Goal: Task Accomplishment & Management: Manage account settings

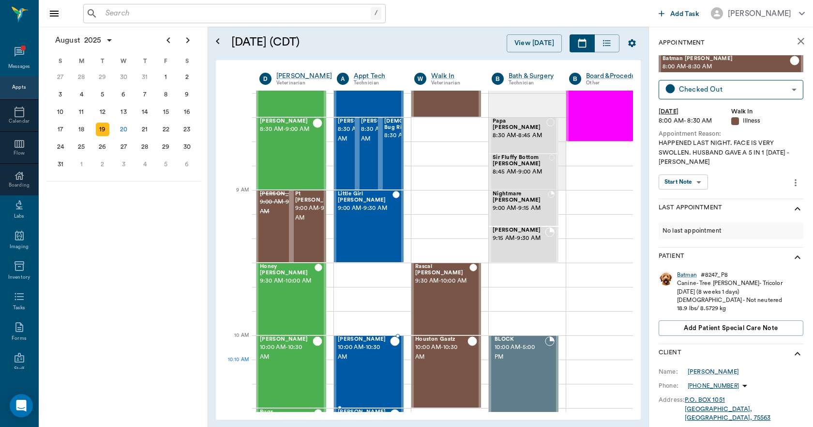
scroll to position [0, 0]
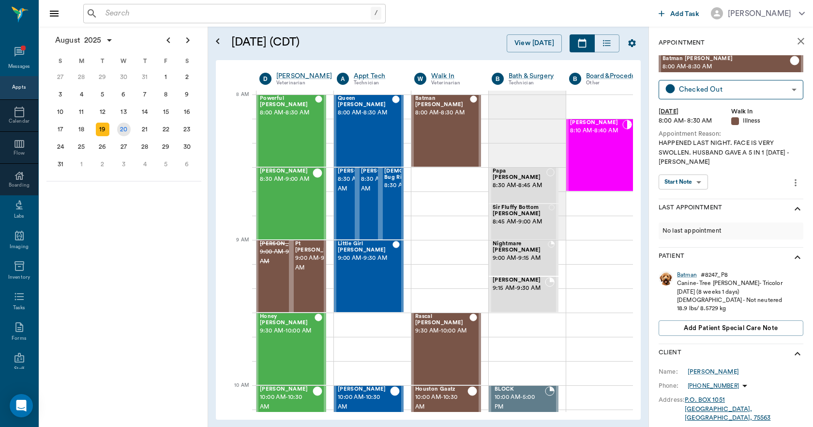
click at [123, 135] on div "20" at bounding box center [124, 129] width 14 height 14
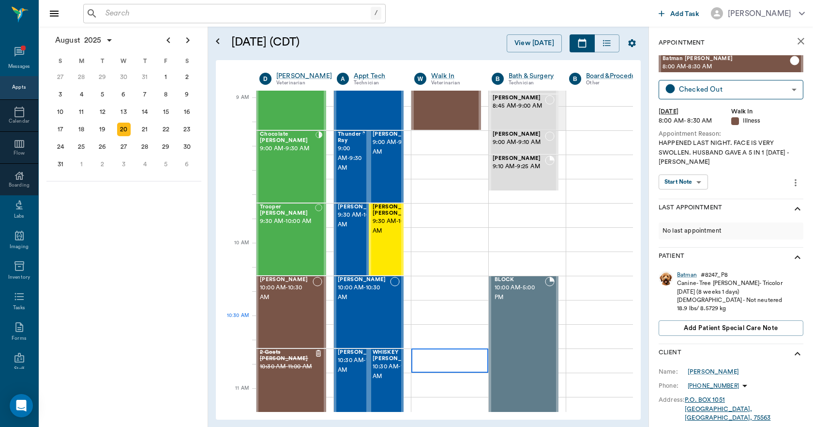
scroll to position [97, 0]
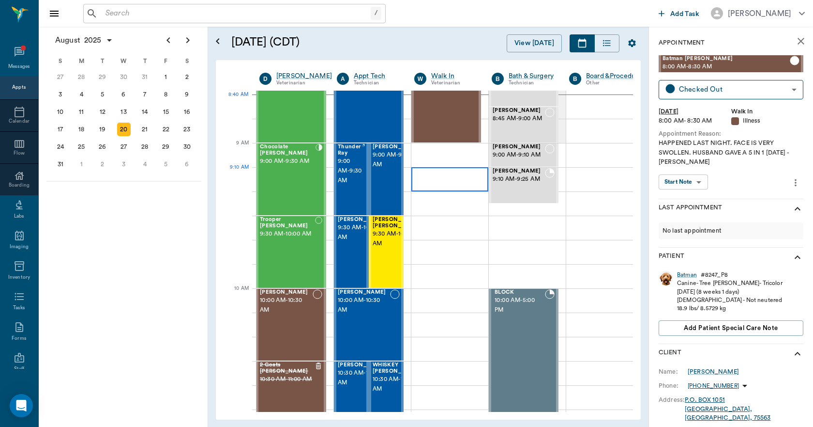
click at [422, 172] on div at bounding box center [450, 179] width 77 height 24
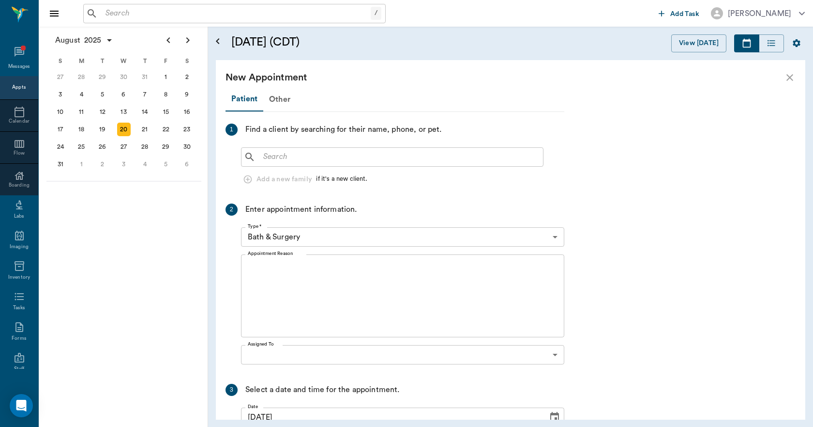
scroll to position [97, 0]
click at [787, 79] on icon "close" at bounding box center [790, 78] width 12 height 12
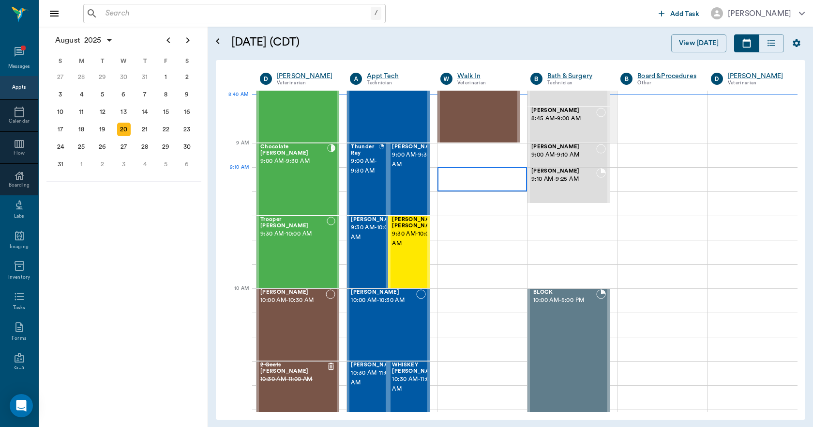
click at [439, 174] on div at bounding box center [483, 179] width 90 height 24
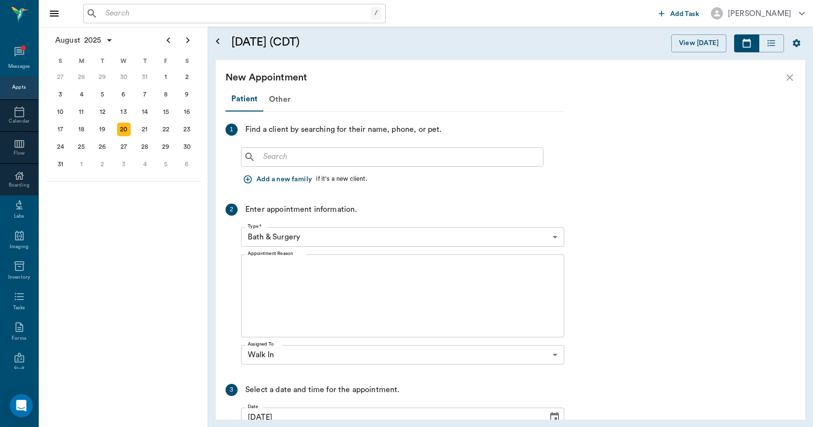
click at [789, 77] on icon "close" at bounding box center [790, 78] width 12 height 12
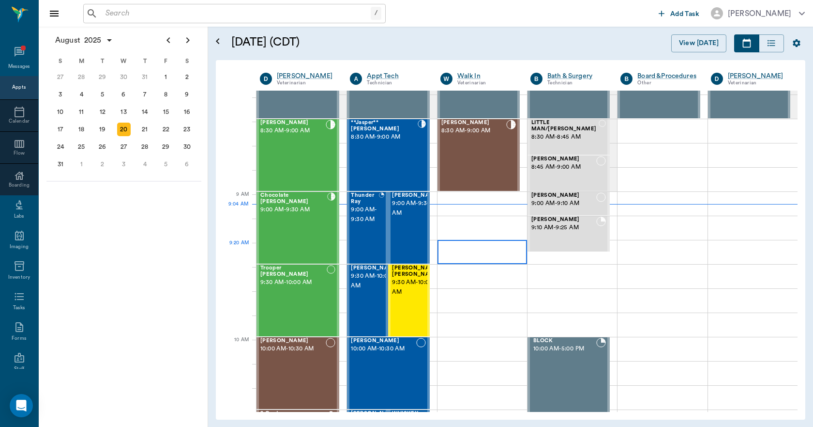
scroll to position [0, 0]
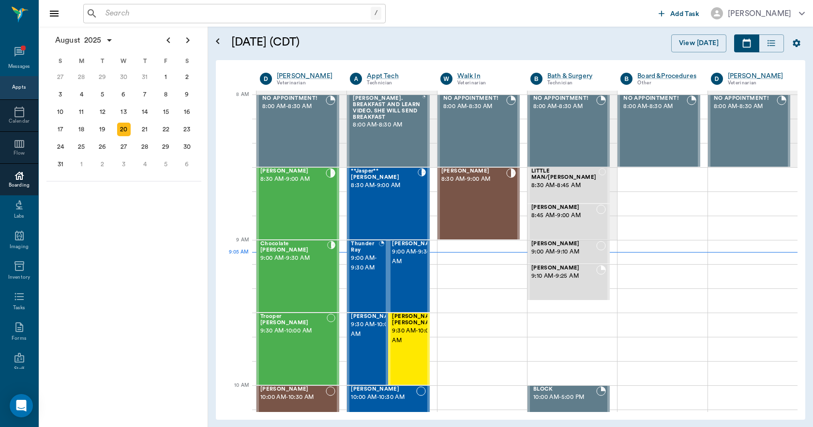
click at [17, 181] on icon at bounding box center [20, 176] width 12 height 12
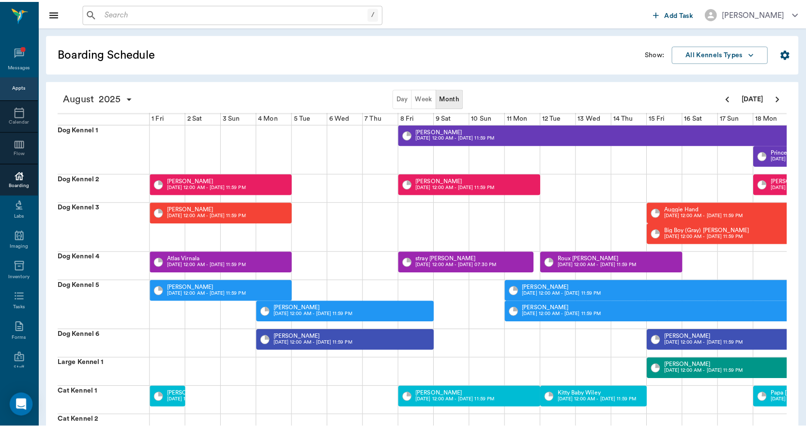
scroll to position [0, 375]
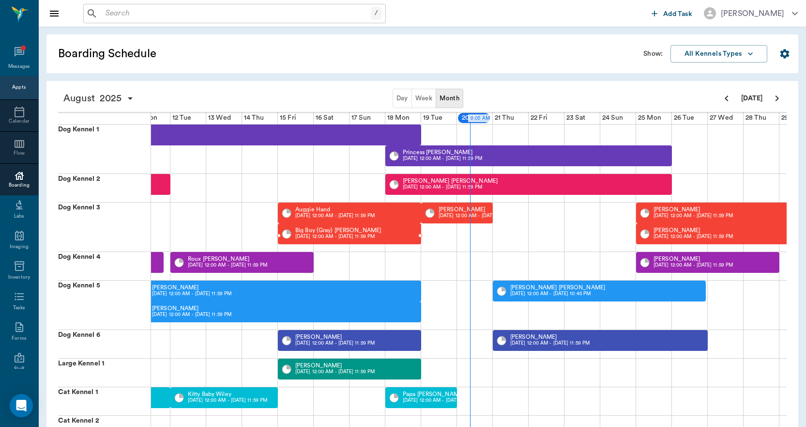
click at [359, 233] on p "08/15 12:00 AM - 08/18 11:59 PM" at bounding box center [338, 236] width 86 height 7
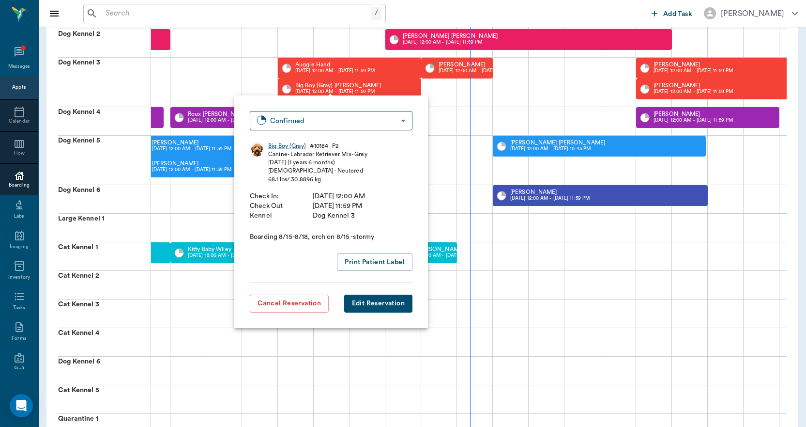
scroll to position [145, 0]
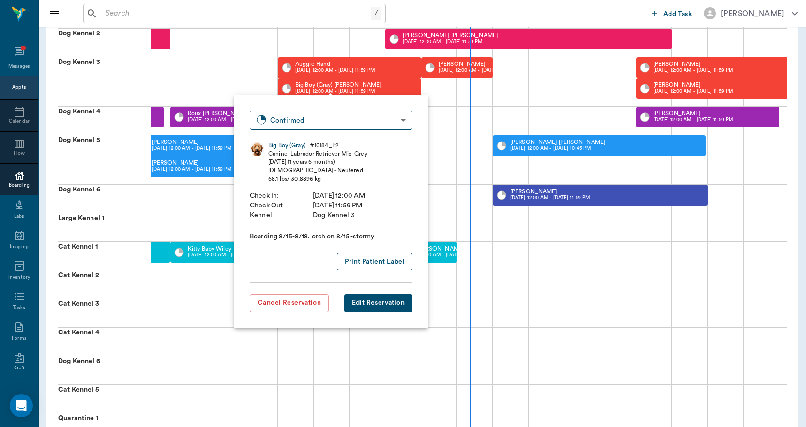
click at [362, 259] on button "Print Patient Label" at bounding box center [375, 262] width 76 height 18
click at [481, 290] on div at bounding box center [475, 284] width 36 height 28
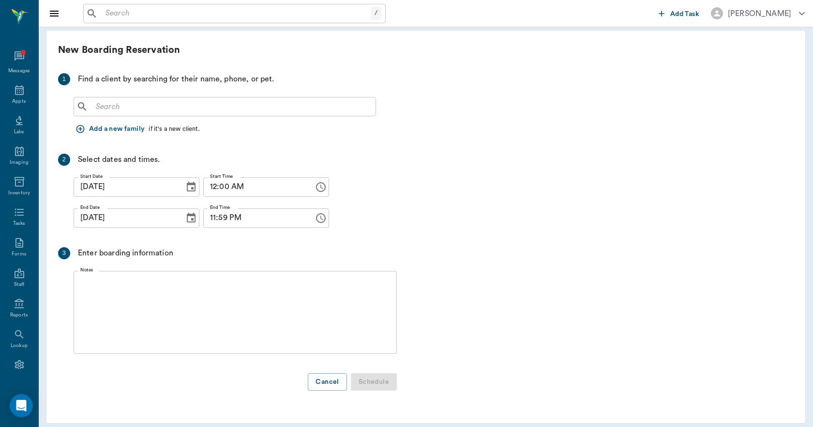
click at [333, 392] on div "New Boarding Reservation 1 Find a client by searching for their name, phone, or…" at bounding box center [425, 227] width 759 height 392
click at [330, 381] on button "Cancel" at bounding box center [327, 382] width 39 height 18
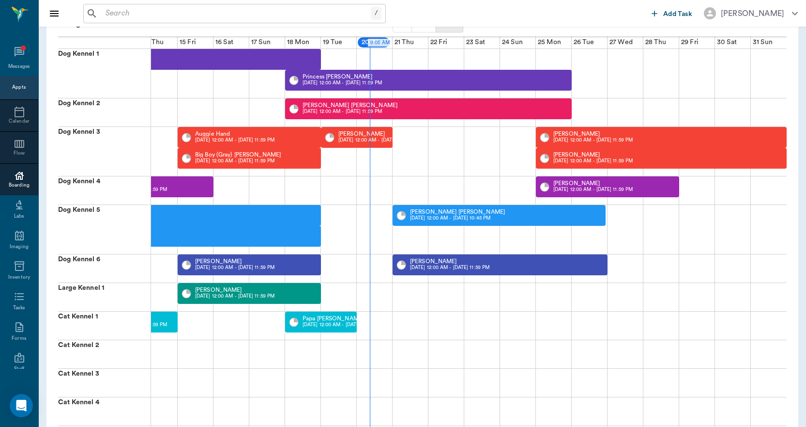
scroll to position [145, 0]
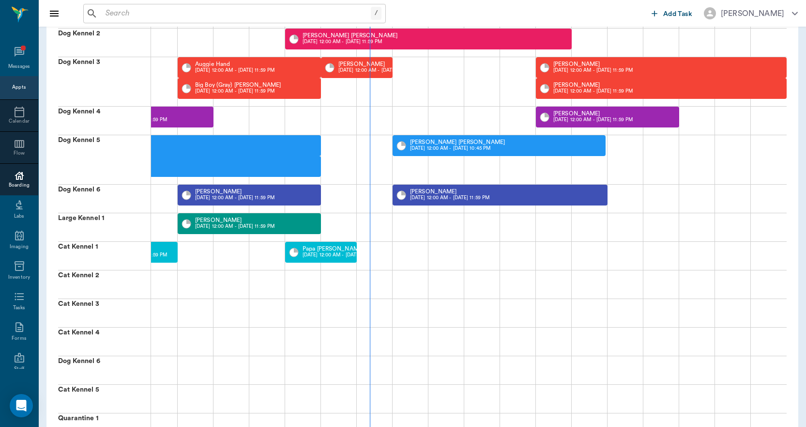
click at [12, 85] on div "Appts" at bounding box center [19, 87] width 14 height 7
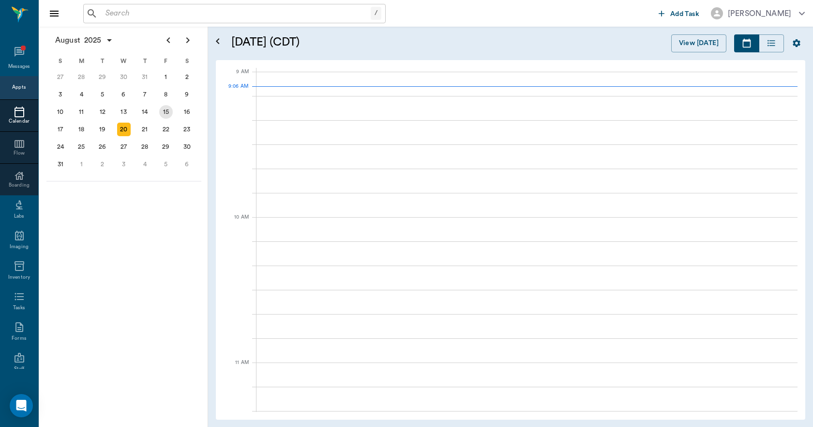
scroll to position [145, 0]
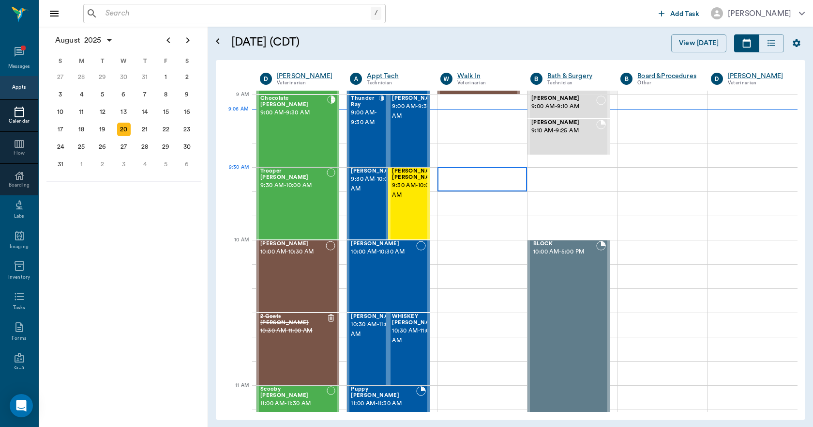
click at [450, 174] on div at bounding box center [483, 179] width 90 height 24
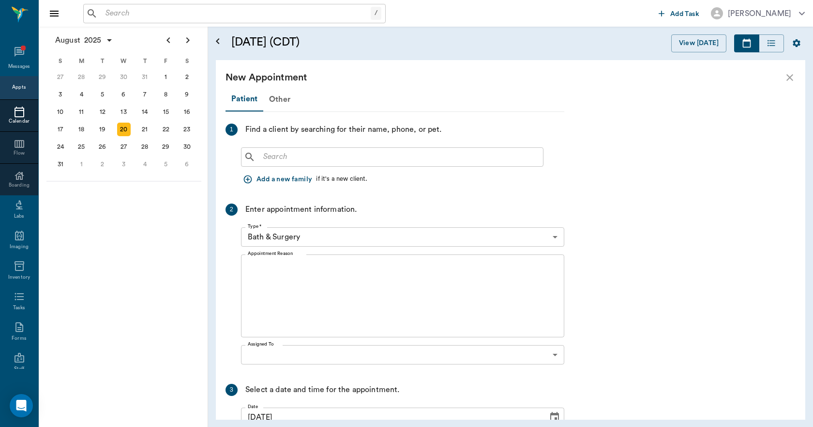
click at [450, 174] on div "Add a new family if it's a new client." at bounding box center [402, 179] width 323 height 18
click at [293, 159] on input "text" at bounding box center [400, 157] width 280 height 14
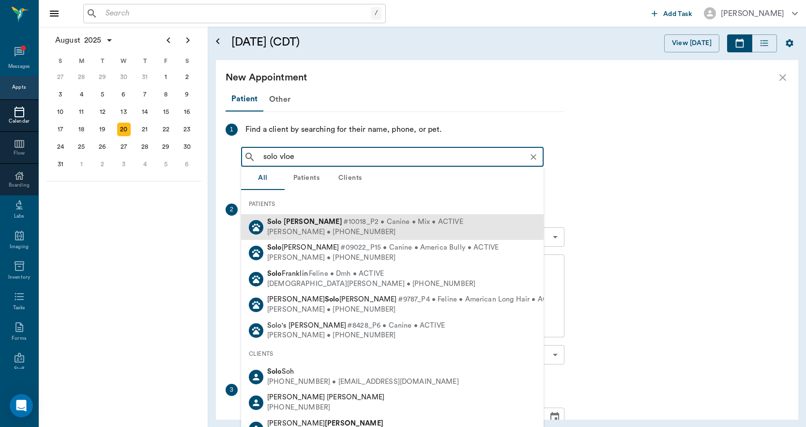
click at [305, 229] on div "Dave Vloedman • (918) 645-3382" at bounding box center [365, 232] width 196 height 10
type input "solo vloe"
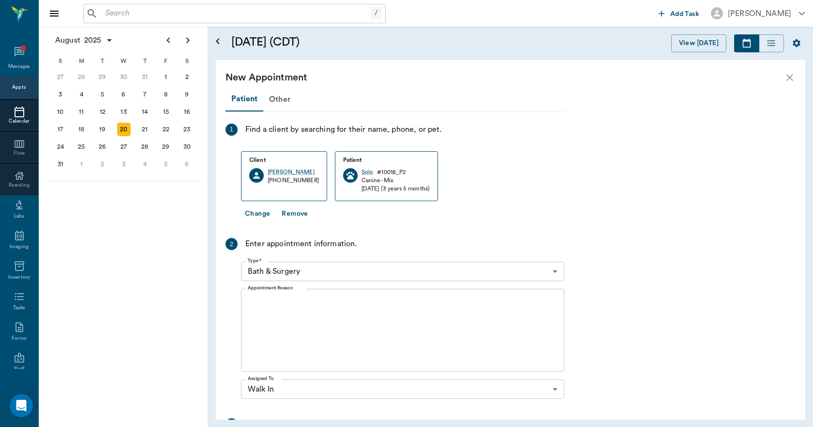
click at [283, 273] on body "/ ​ Add Task Dr. Bert Ellsworth Nectar Messages Appts Calendar Flow Boarding La…" at bounding box center [406, 213] width 813 height 427
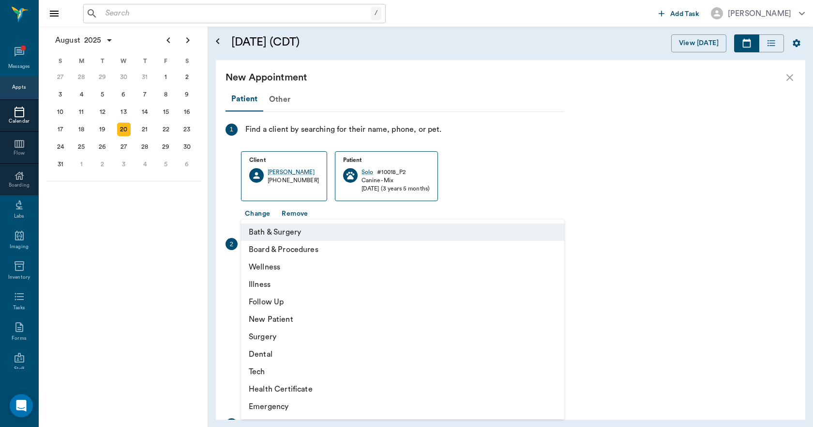
click at [264, 281] on li "Illness" at bounding box center [402, 283] width 323 height 17
type input "65d2be4f46e3a538d89b8c15"
type input "10:00 AM"
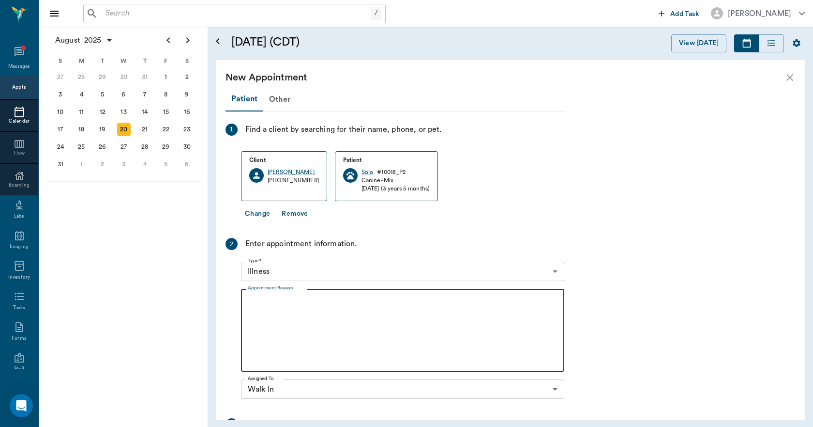
drag, startPoint x: 264, startPoint y: 298, endPoint x: 278, endPoint y: 301, distance: 13.9
click at [279, 301] on textarea "Appointment Reason" at bounding box center [403, 330] width 310 height 67
type textarea "s"
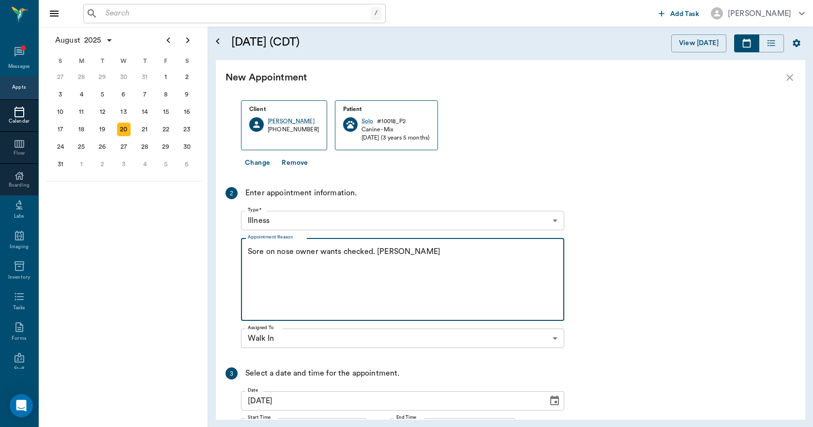
scroll to position [141, 0]
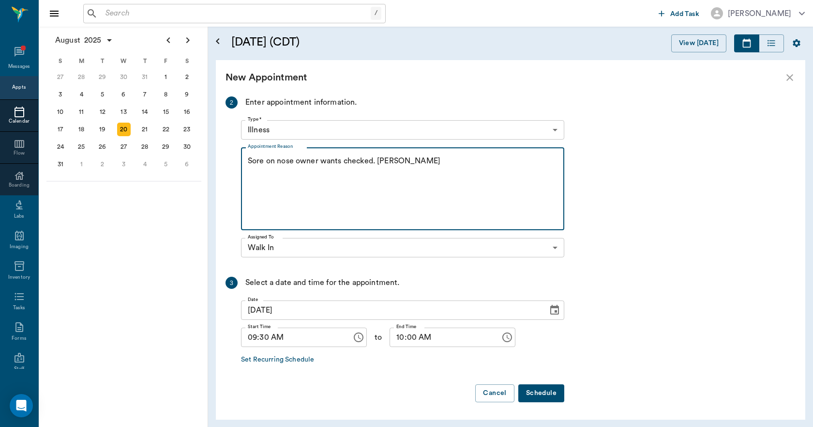
type textarea "Sore on nose owner wants checked. Lisa"
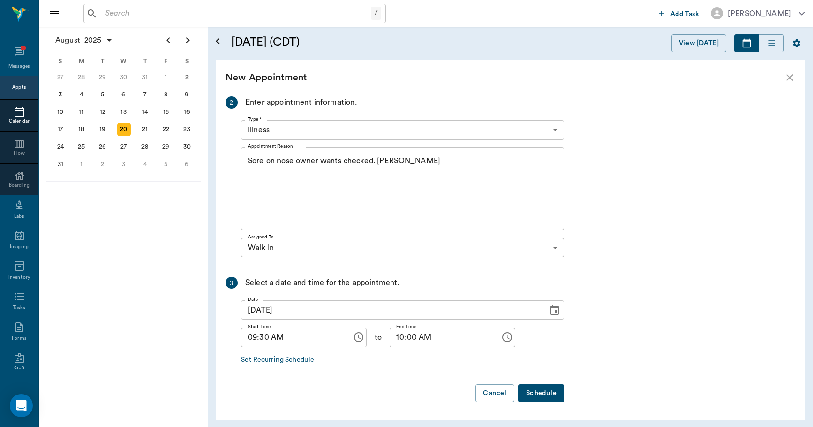
click at [541, 393] on button "Schedule" at bounding box center [542, 393] width 46 height 18
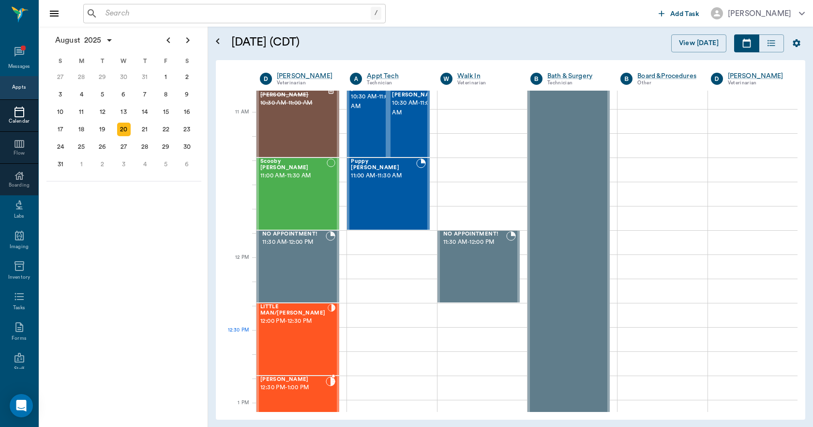
scroll to position [436, 0]
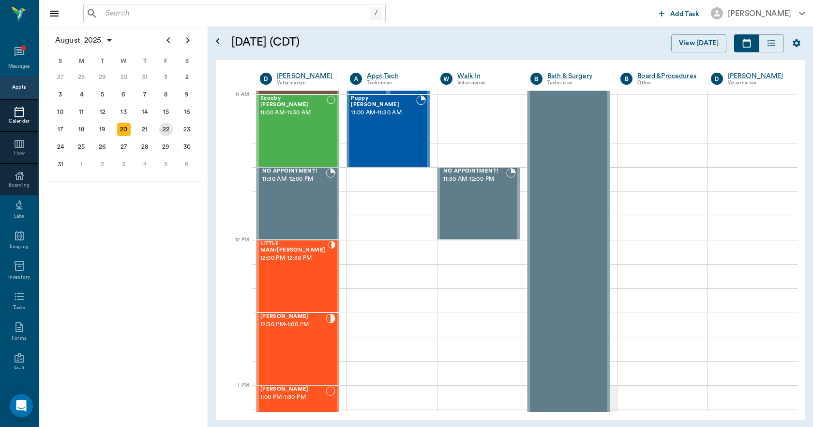
click at [169, 133] on div "22" at bounding box center [166, 129] width 14 height 14
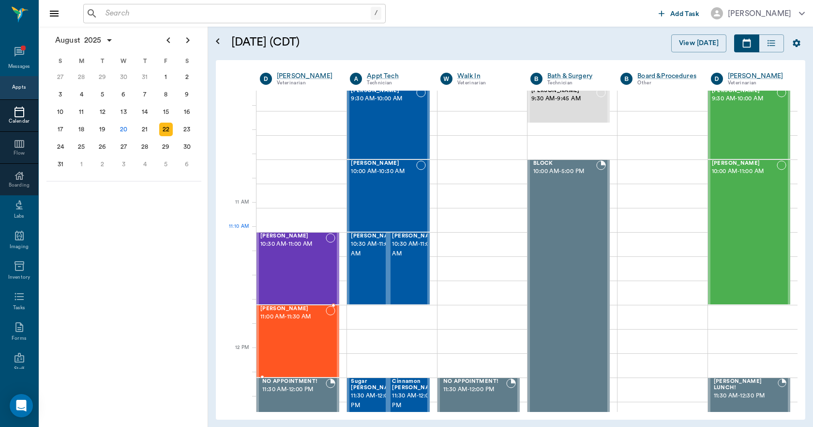
scroll to position [194, 0]
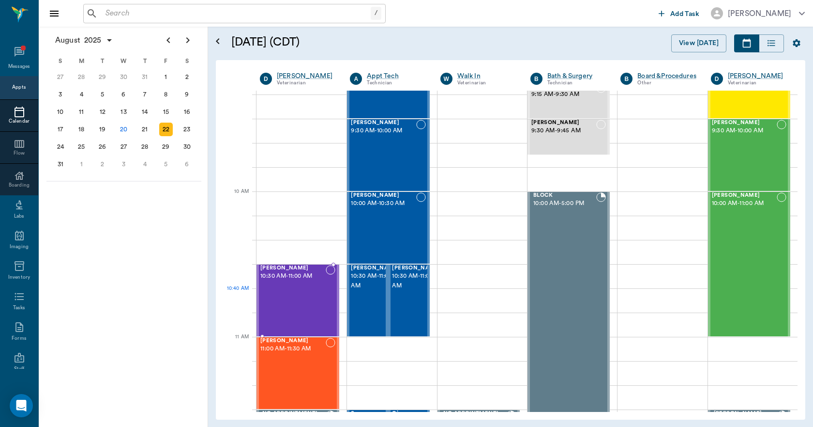
click at [311, 289] on div "Fiona Najera 10:30 AM - 11:00 AM" at bounding box center [292, 300] width 65 height 71
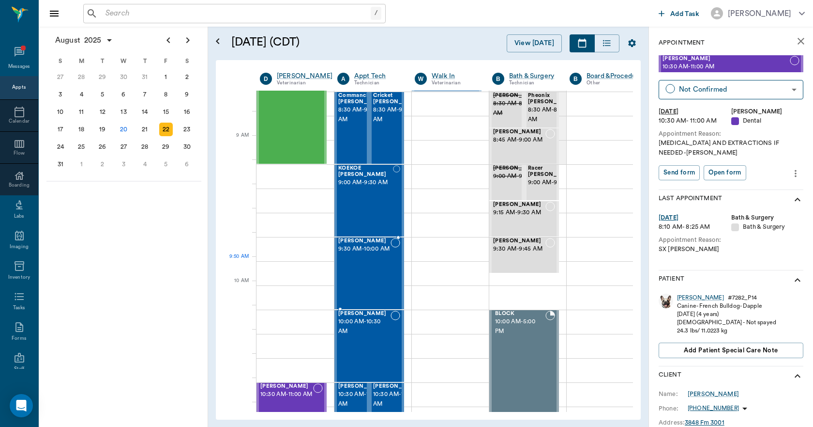
scroll to position [194, 0]
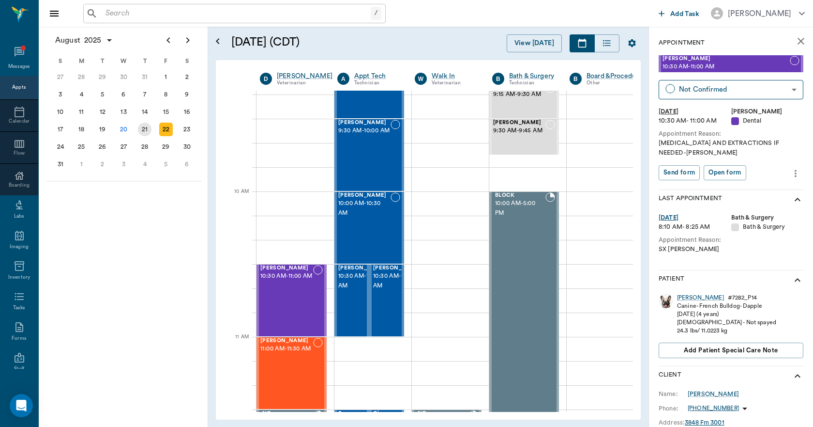
click at [145, 129] on div "21" at bounding box center [145, 129] width 14 height 14
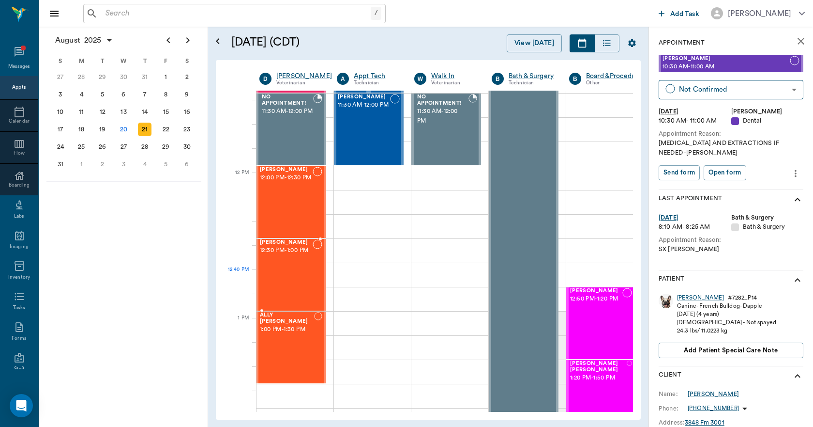
scroll to position [484, 0]
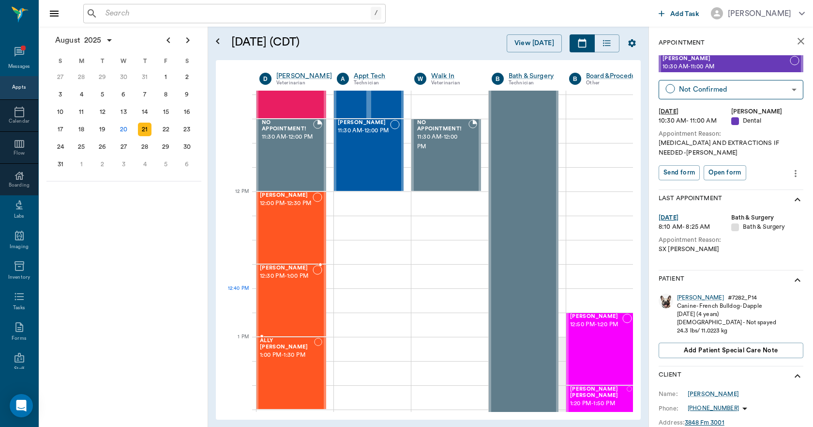
click at [297, 281] on span "12:30 PM - 1:00 PM" at bounding box center [286, 276] width 53 height 10
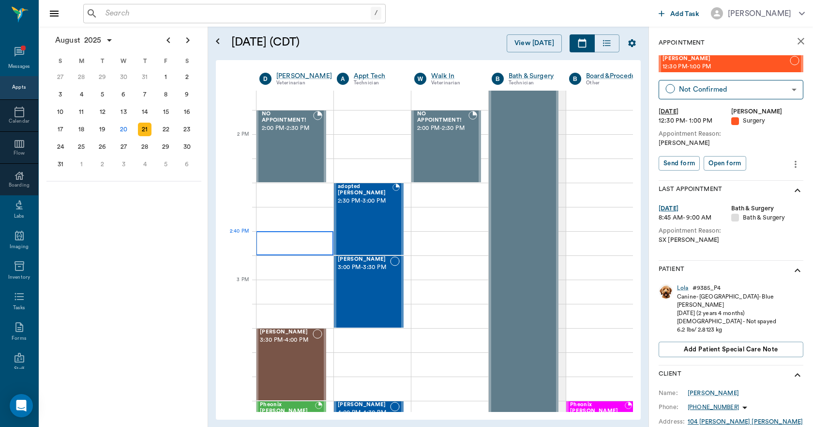
scroll to position [871, 0]
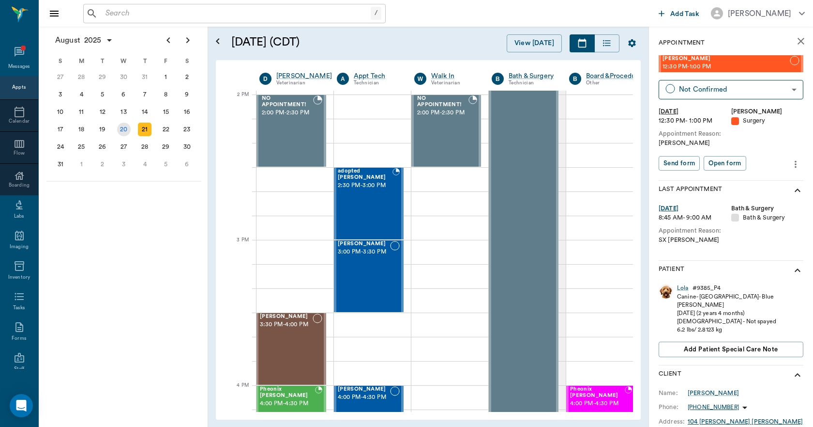
click at [125, 132] on div "20" at bounding box center [124, 129] width 14 height 14
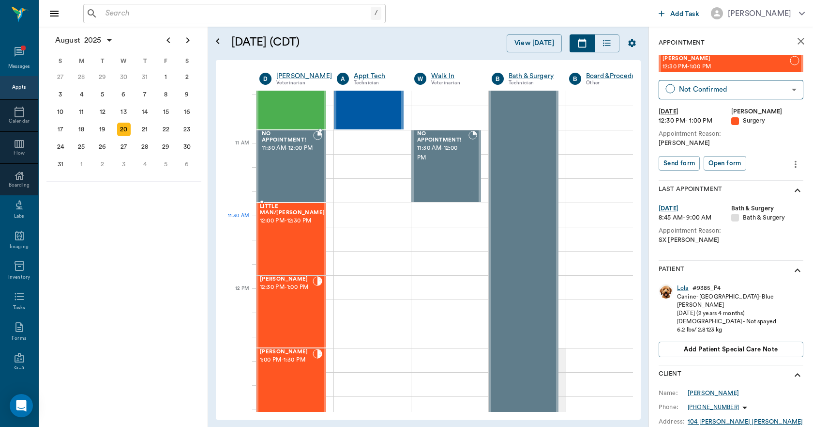
scroll to position [581, 0]
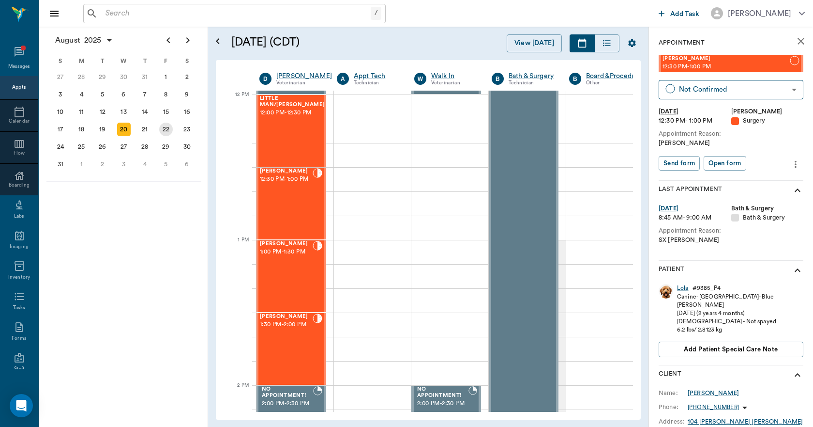
click at [169, 129] on div "22" at bounding box center [166, 129] width 14 height 14
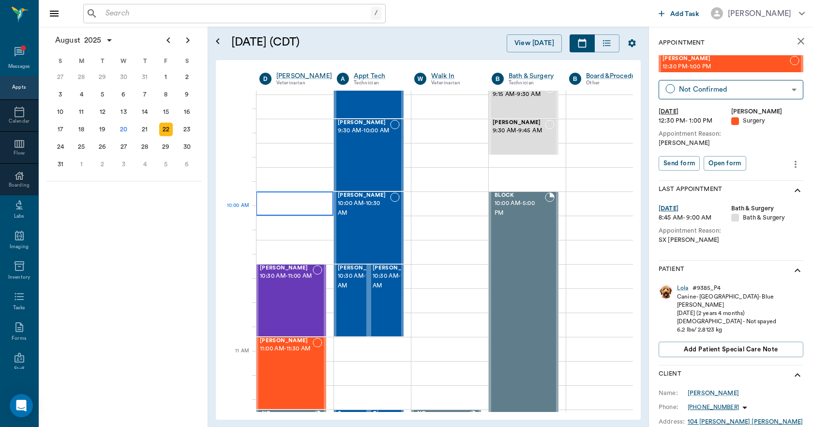
scroll to position [0, 0]
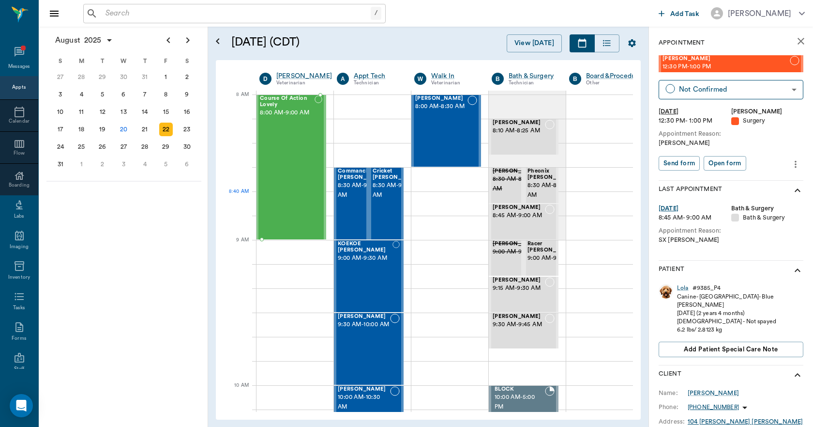
click at [290, 200] on div "Course Of Action Lovely 8:00 AM - 9:00 AM" at bounding box center [287, 166] width 55 height 143
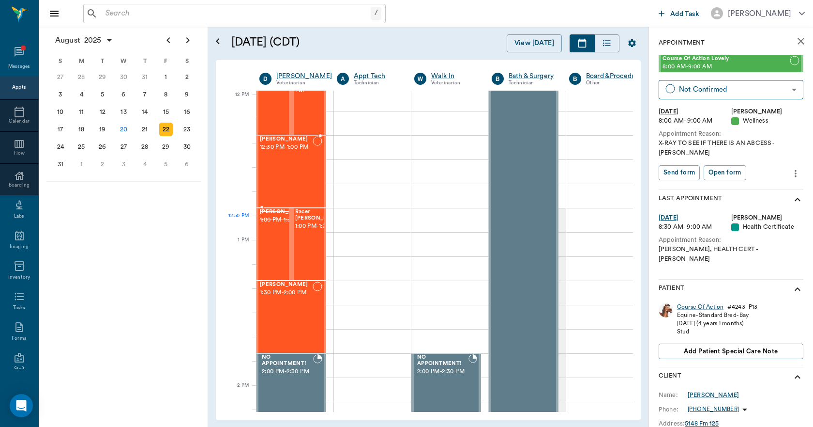
scroll to position [581, 0]
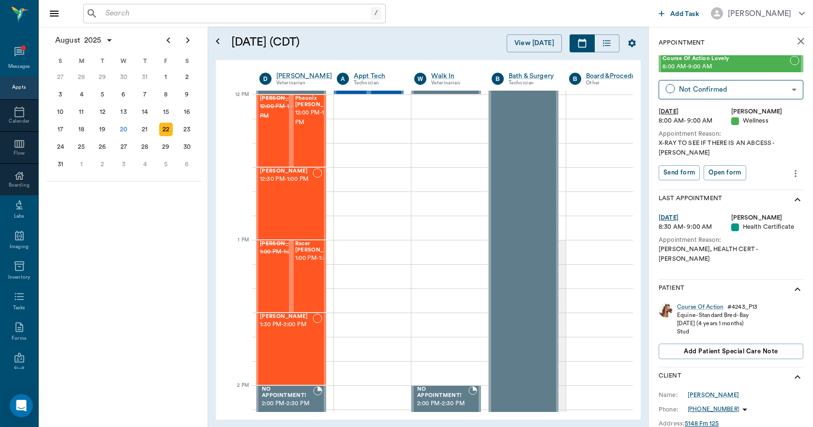
drag, startPoint x: 228, startPoint y: 168, endPoint x: 240, endPoint y: 181, distance: 17.5
click at [240, 181] on div at bounding box center [236, 174] width 25 height 24
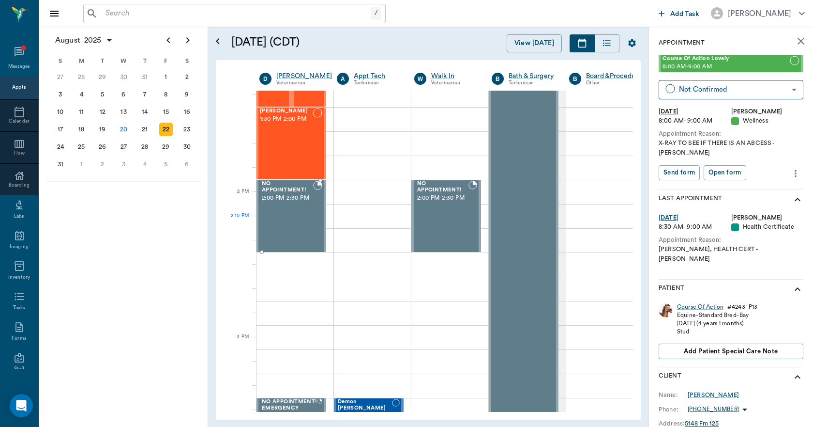
scroll to position [775, 0]
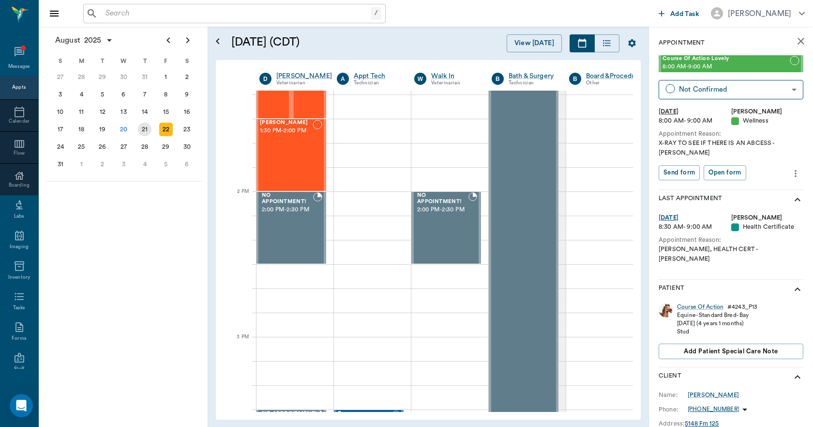
click at [143, 132] on div "21" at bounding box center [145, 129] width 14 height 14
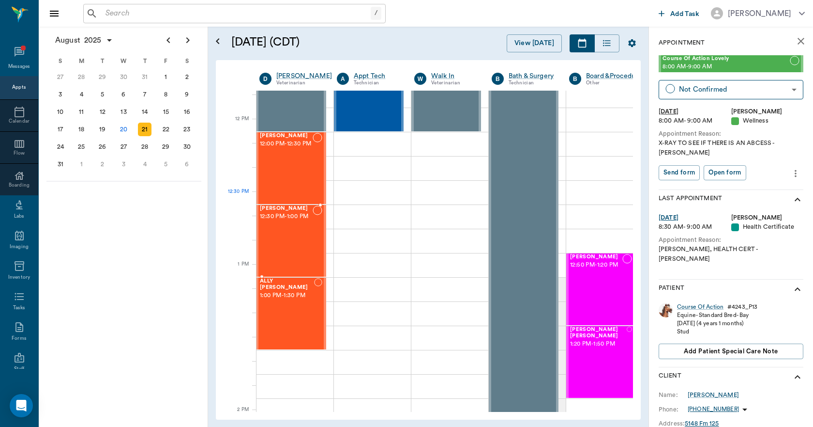
scroll to position [533, 0]
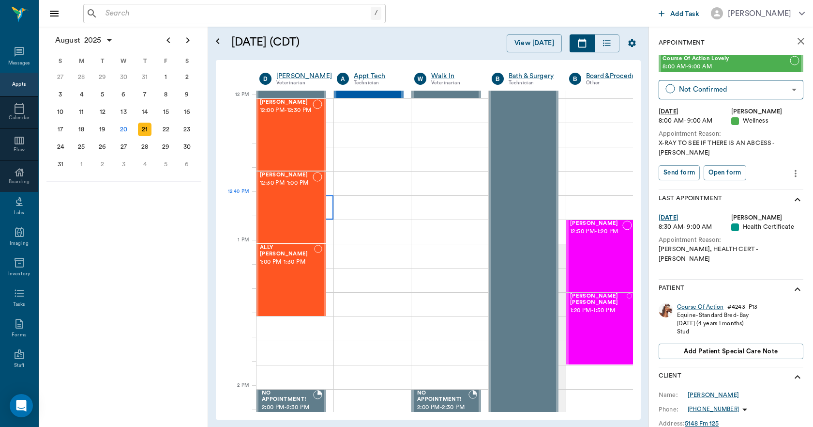
scroll to position [581, 0]
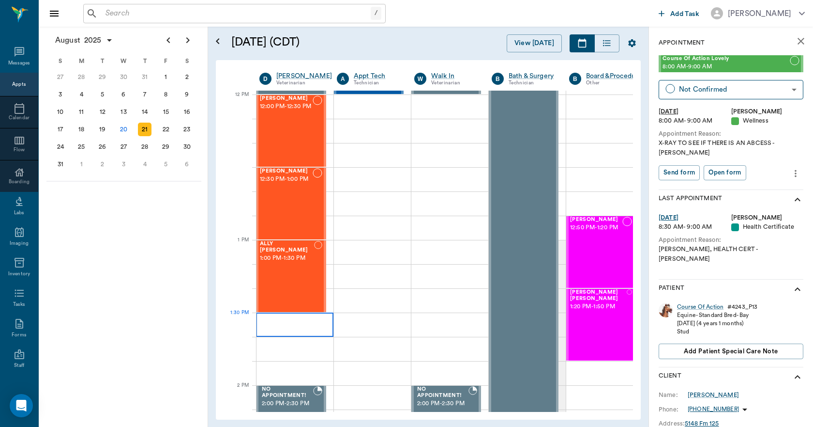
click at [260, 317] on div at bounding box center [294, 324] width 77 height 24
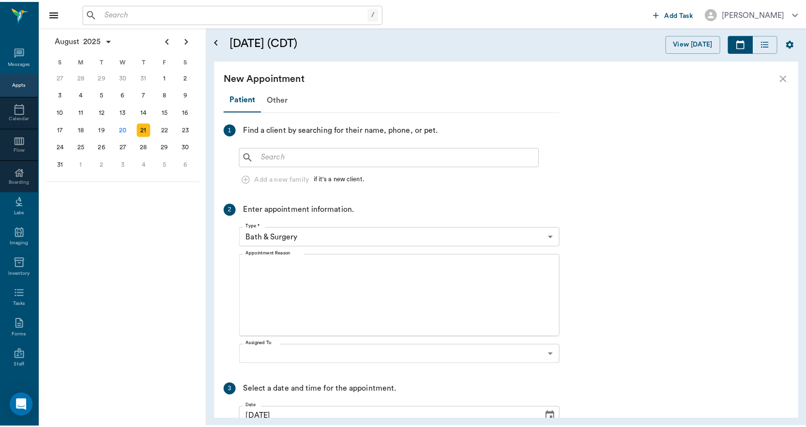
scroll to position [581, 0]
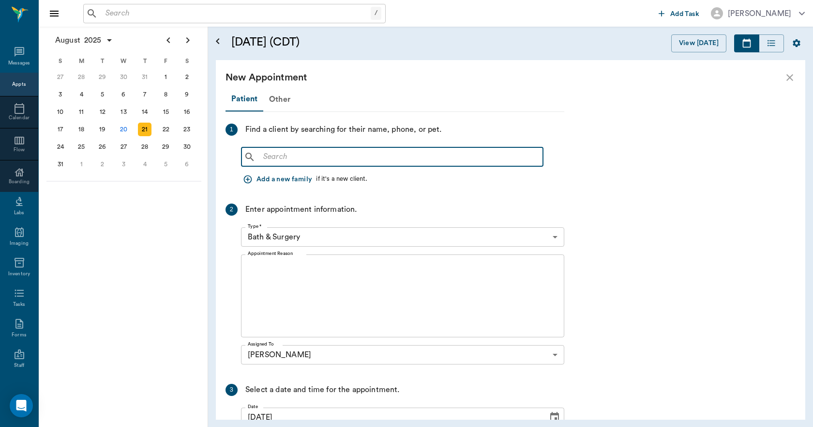
click at [268, 157] on input "text" at bounding box center [400, 157] width 280 height 14
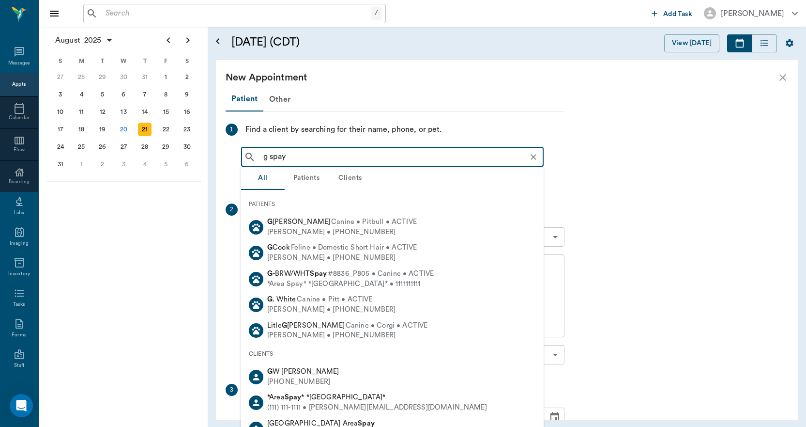
type input "g spay"
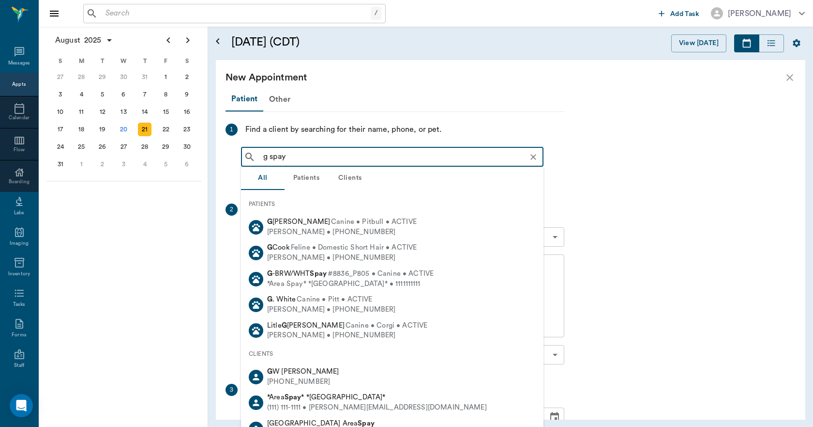
click at [643, 245] on div "Patient Other 1 Find a client by searching for their name, phone, or pet. g spa…" at bounding box center [511, 257] width 590 height 324
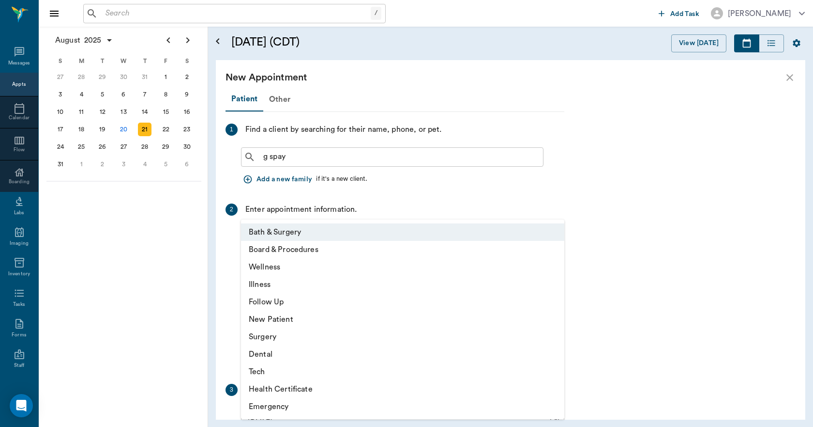
click at [292, 239] on body "/ ​ Add Task [PERSON_NAME] Nectar Messages Appts Calendar Flow Boarding Labs Im…" at bounding box center [406, 213] width 813 height 427
click at [268, 337] on li "Surgery" at bounding box center [402, 336] width 323 height 17
type input "65d2be4f46e3a538d89b8c18"
type input "02:00 PM"
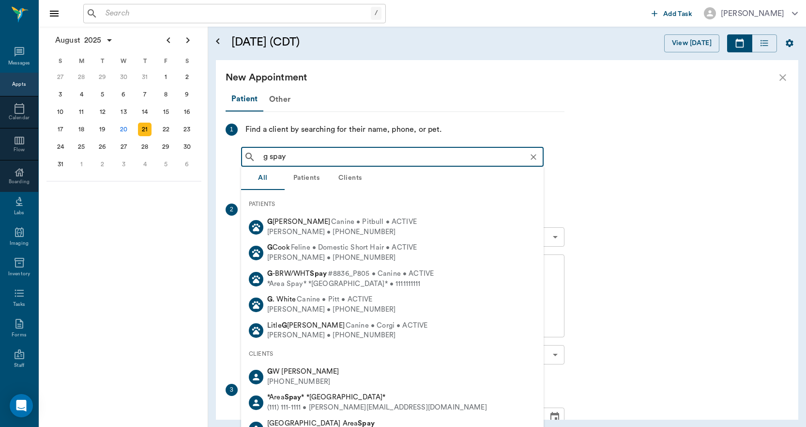
click at [301, 160] on input "g spay" at bounding box center [400, 157] width 281 height 14
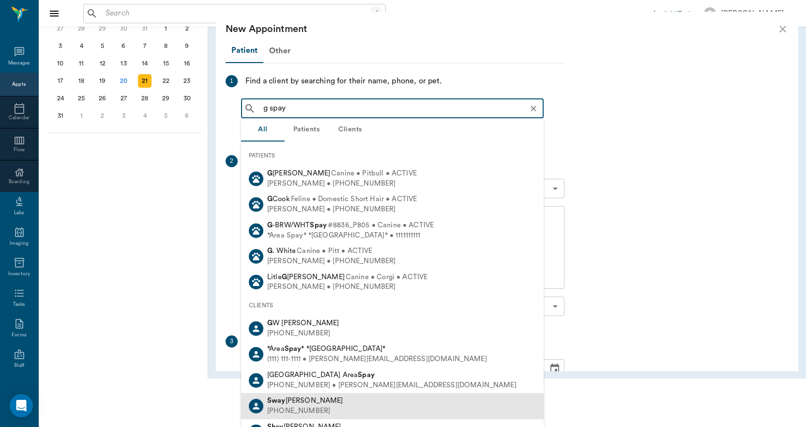
scroll to position [70, 0]
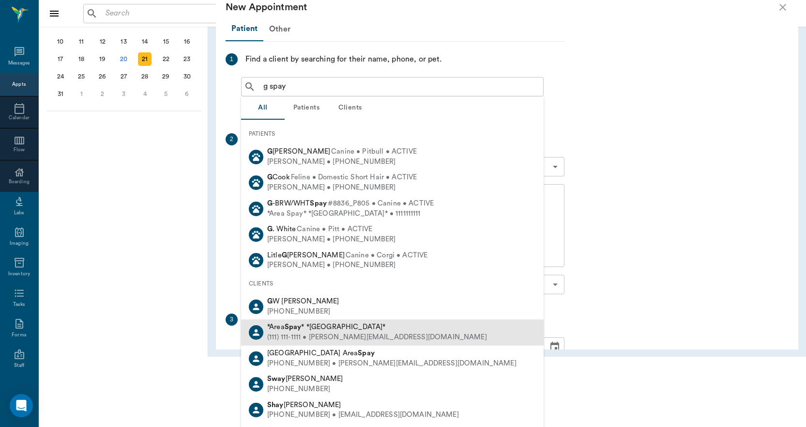
click at [314, 335] on div "(111) 111-1111 • [PERSON_NAME][EMAIL_ADDRESS][DOMAIN_NAME]" at bounding box center [377, 337] width 220 height 10
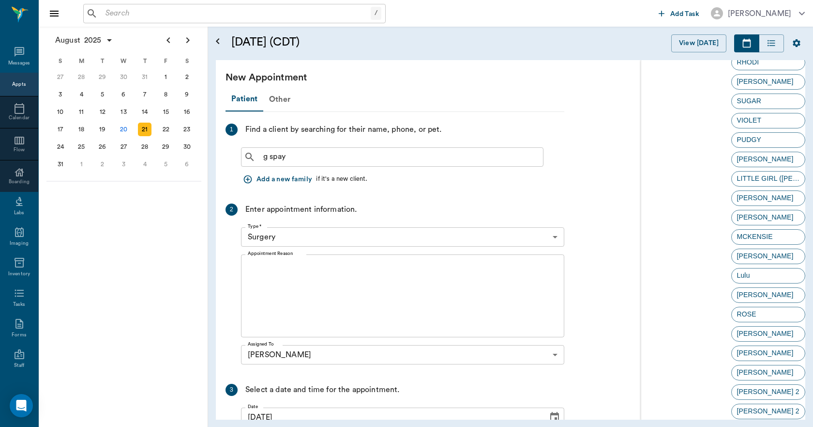
scroll to position [1021, 0]
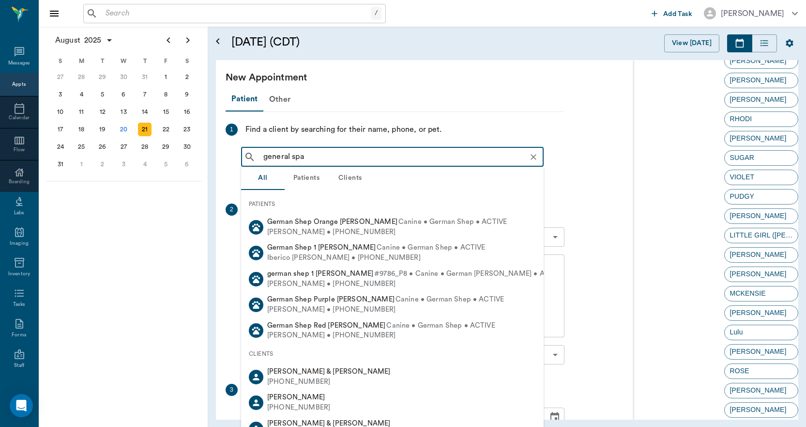
type input "general spay"
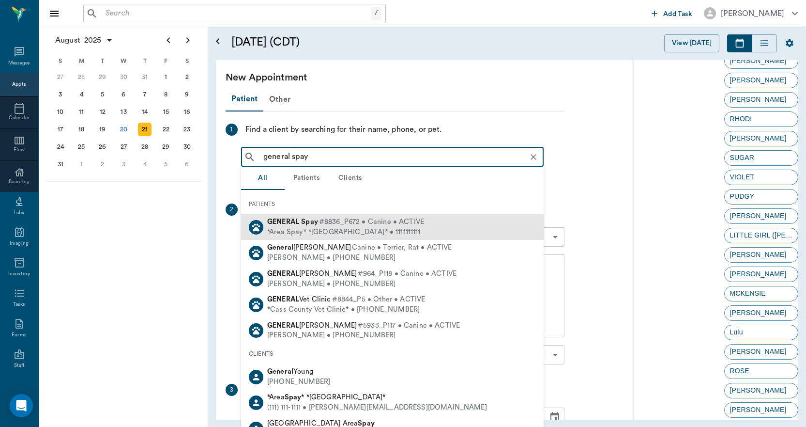
click at [312, 231] on div "*Area Spay* *[GEOGRAPHIC_DATA]* • 1111111111" at bounding box center [345, 232] width 157 height 10
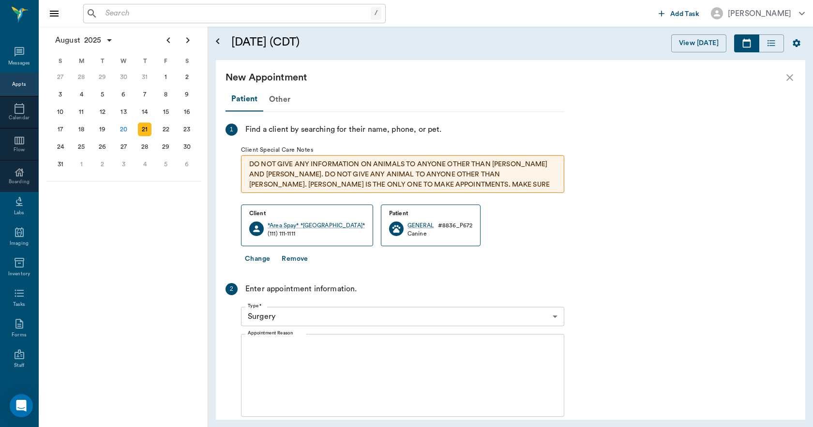
click at [293, 315] on body "/ ​ Add Task [PERSON_NAME] Nectar Messages Appts Calendar Flow Boarding Labs Im…" at bounding box center [406, 213] width 813 height 427
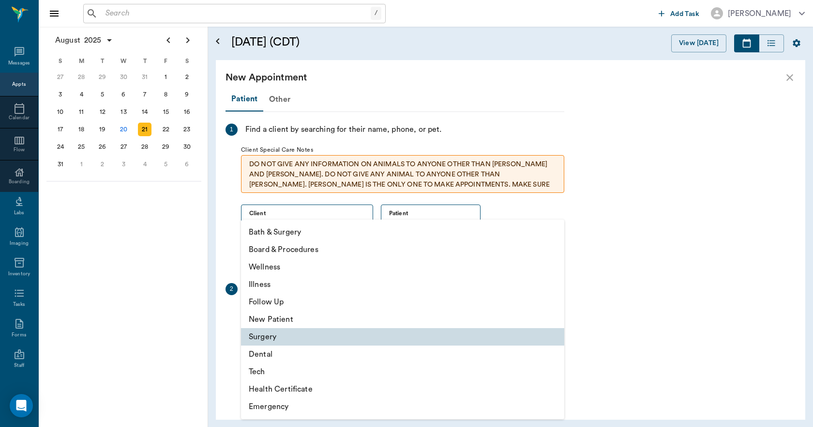
click at [683, 235] on div at bounding box center [406, 213] width 813 height 427
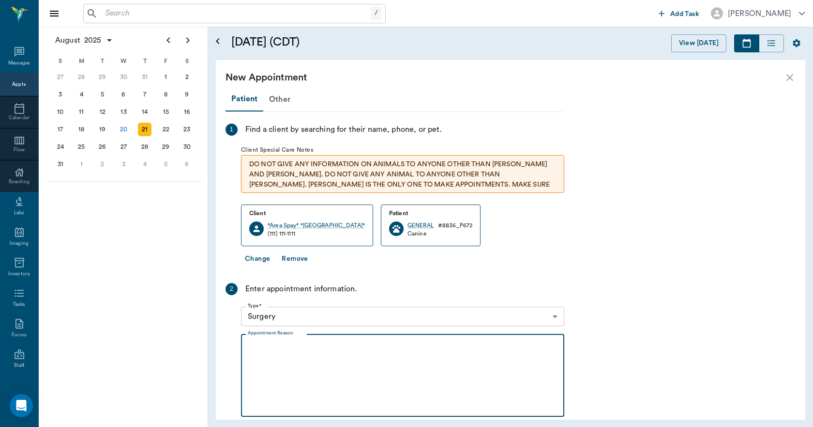
click at [254, 344] on textarea "Appointment Reason" at bounding box center [403, 375] width 310 height 67
type textarea "o"
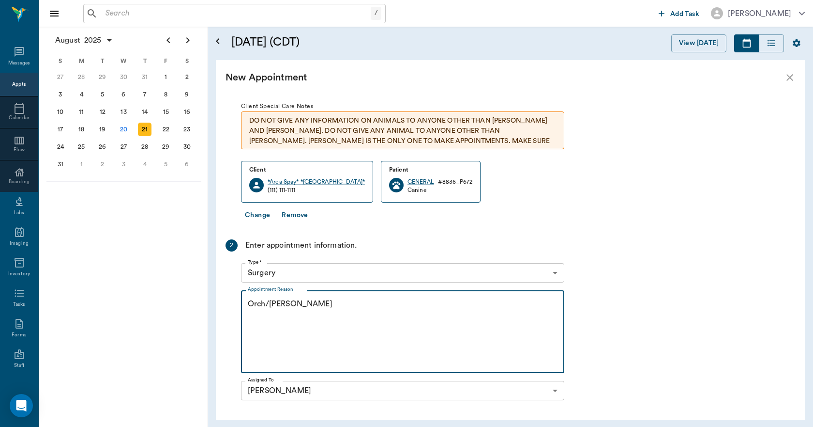
scroll to position [186, 0]
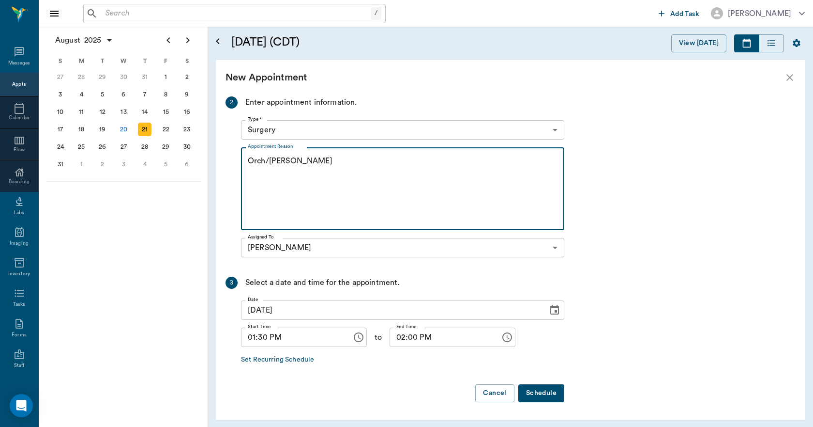
type textarea "Orch/[PERSON_NAME]"
click at [530, 391] on button "Schedule" at bounding box center [542, 393] width 46 height 18
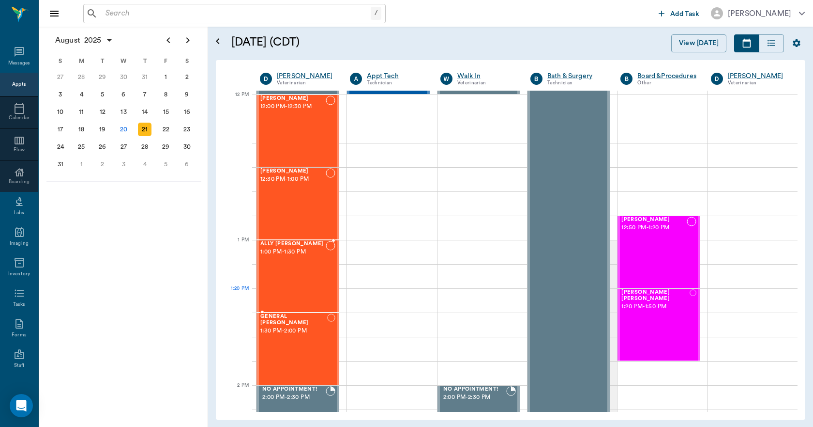
click at [290, 294] on div "ALLY [PERSON_NAME] 1:00 PM - 1:30 PM" at bounding box center [292, 276] width 65 height 71
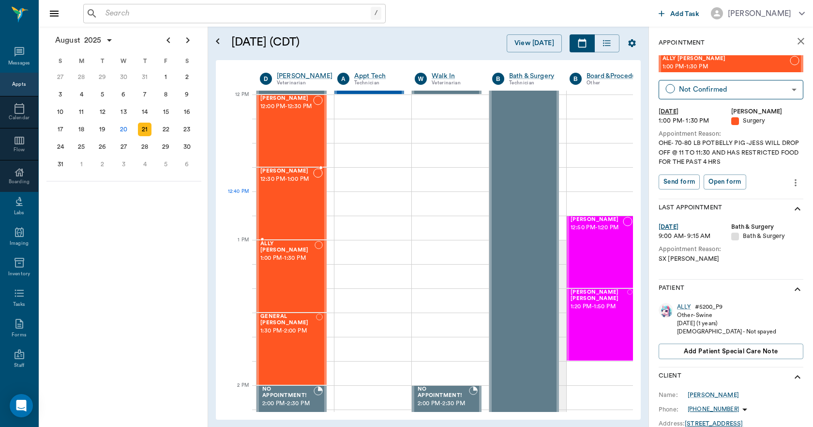
click at [308, 214] on div "[PERSON_NAME] 12:30 PM - 1:00 PM" at bounding box center [286, 203] width 53 height 71
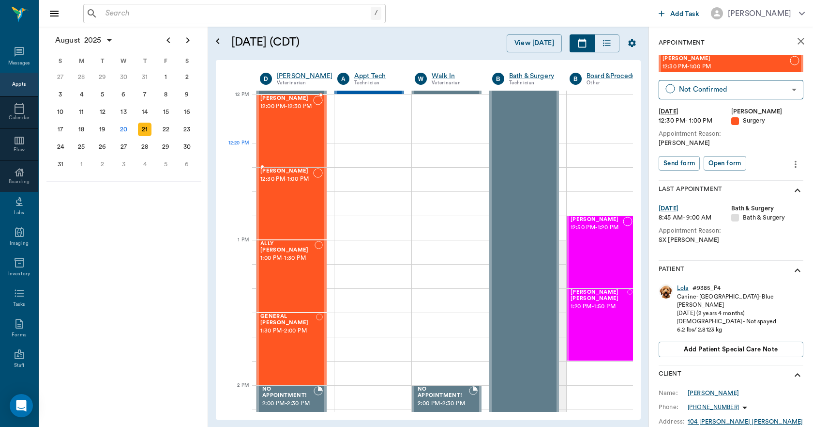
click at [284, 156] on div "[PERSON_NAME] 12:00 PM - 12:30 PM" at bounding box center [286, 130] width 53 height 71
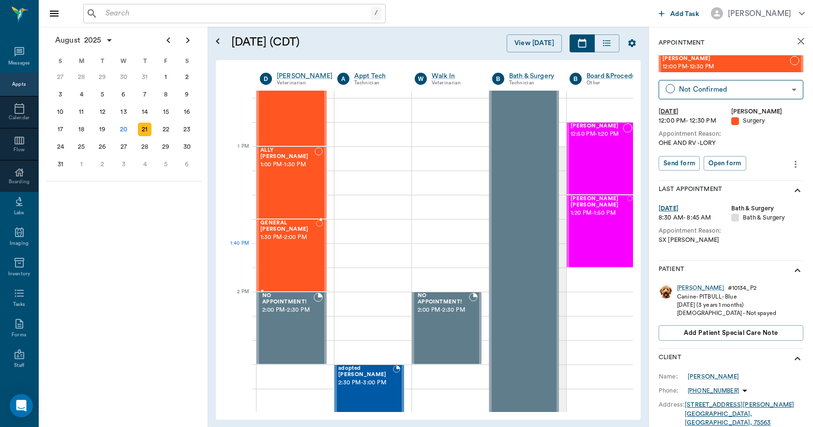
scroll to position [678, 0]
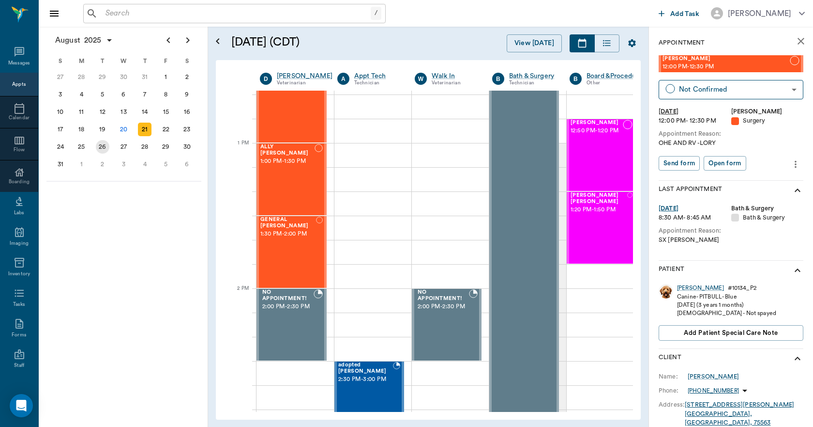
click at [103, 148] on div "26" at bounding box center [103, 147] width 14 height 14
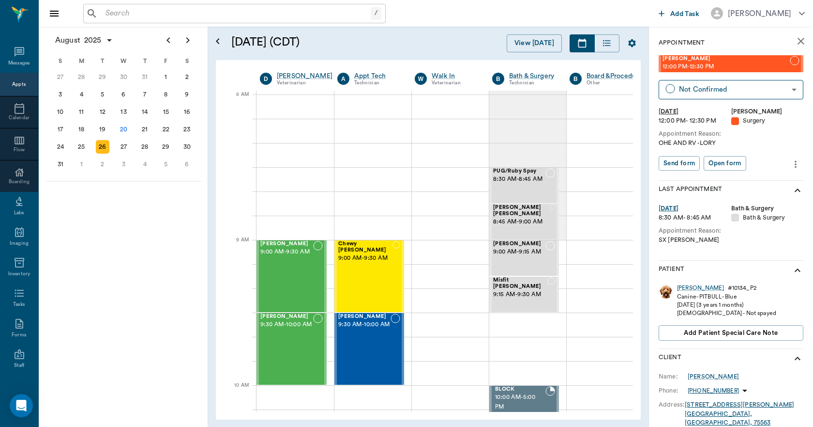
scroll to position [0, 0]
click at [80, 148] on div "25" at bounding box center [82, 147] width 14 height 14
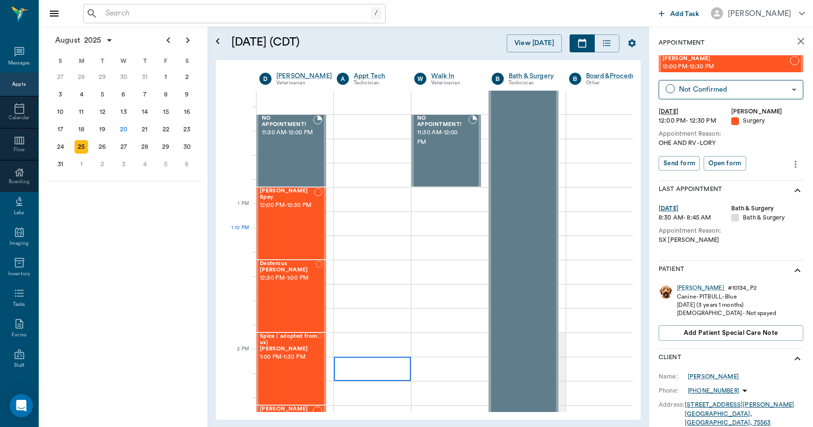
scroll to position [629, 0]
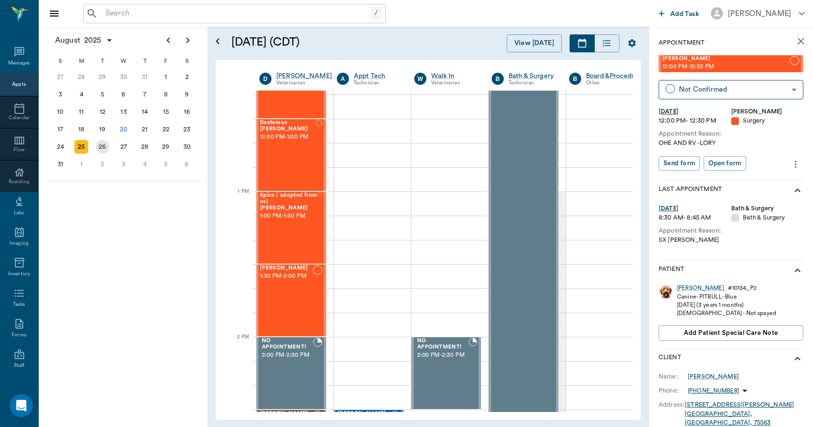
click at [106, 148] on div "26" at bounding box center [103, 147] width 14 height 14
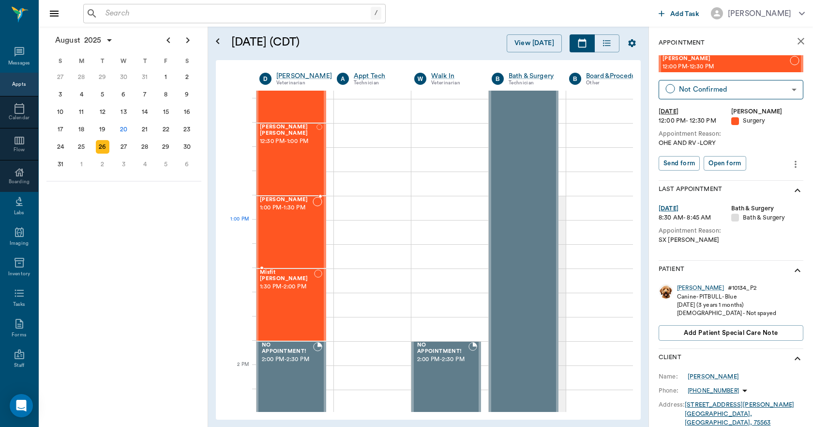
scroll to position [629, 0]
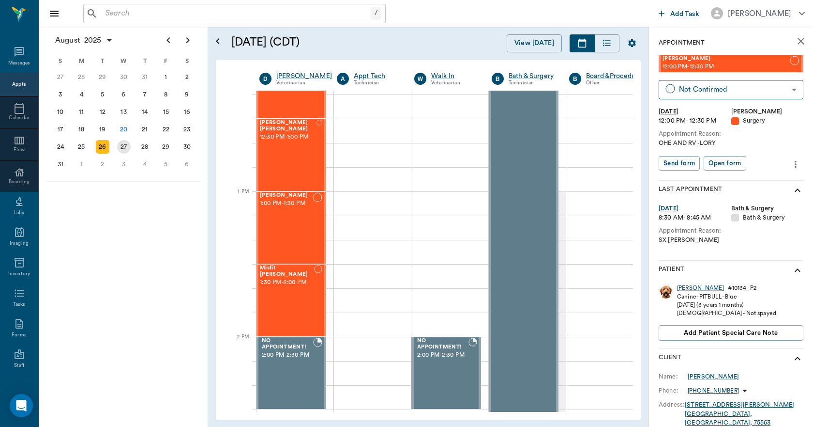
click at [124, 149] on div "27" at bounding box center [124, 147] width 14 height 14
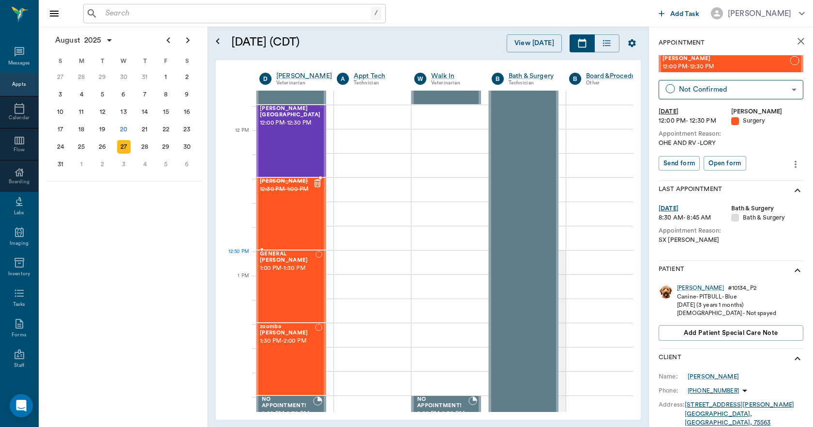
scroll to position [581, 0]
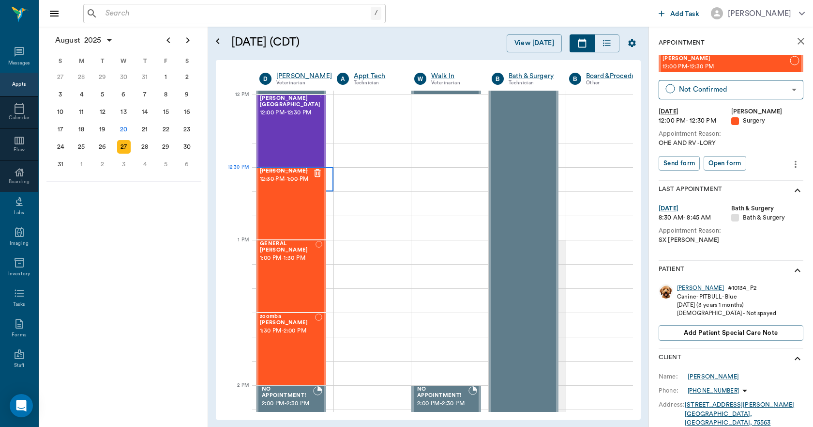
click at [329, 174] on div at bounding box center [294, 179] width 77 height 24
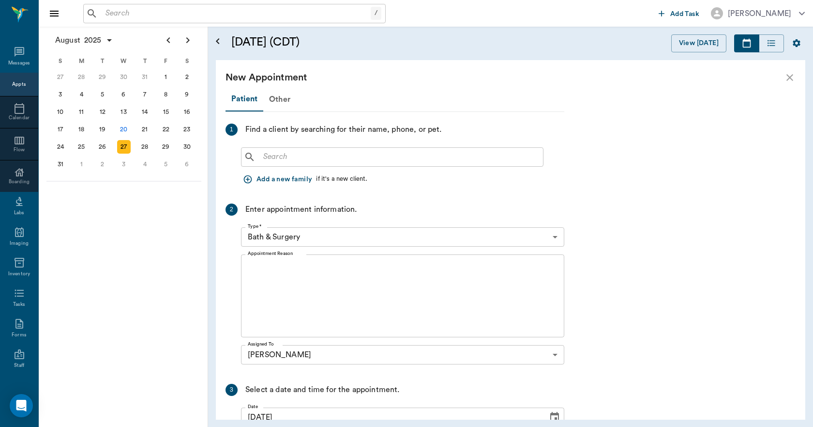
scroll to position [581, 0]
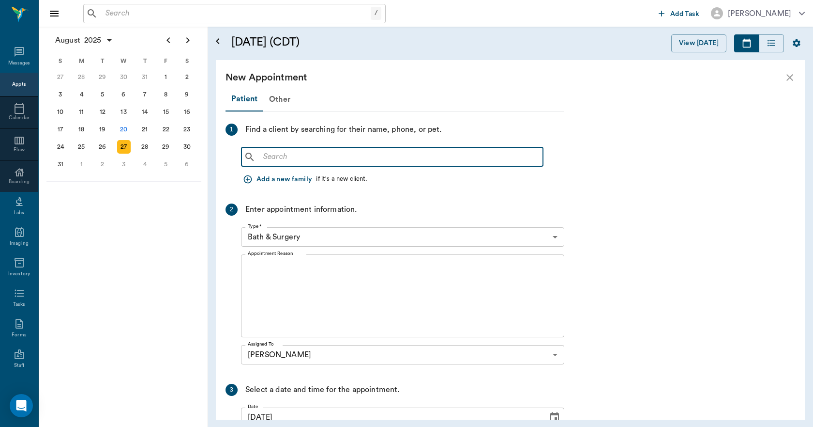
click at [265, 160] on input "text" at bounding box center [400, 157] width 280 height 14
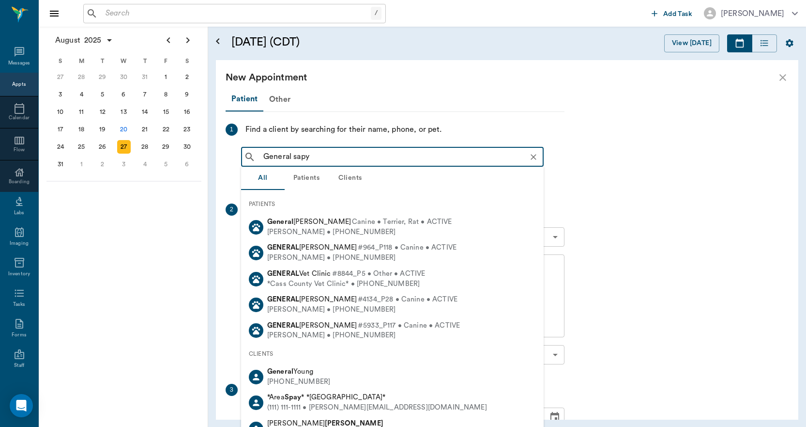
type input "General sapy"
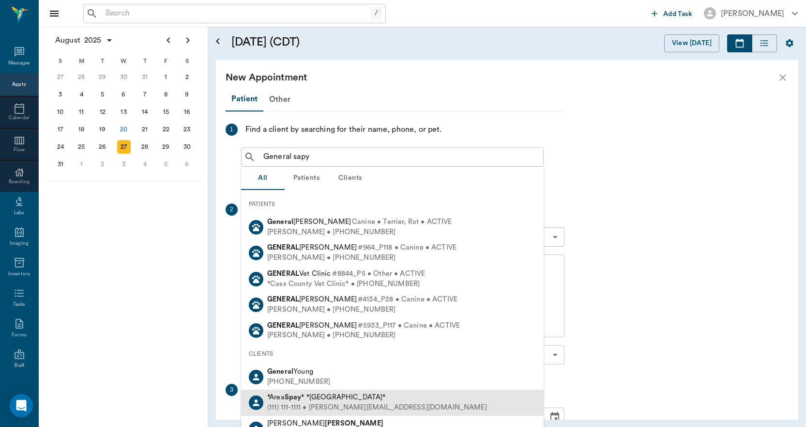
click at [292, 397] on b "Spay" at bounding box center [293, 396] width 17 height 7
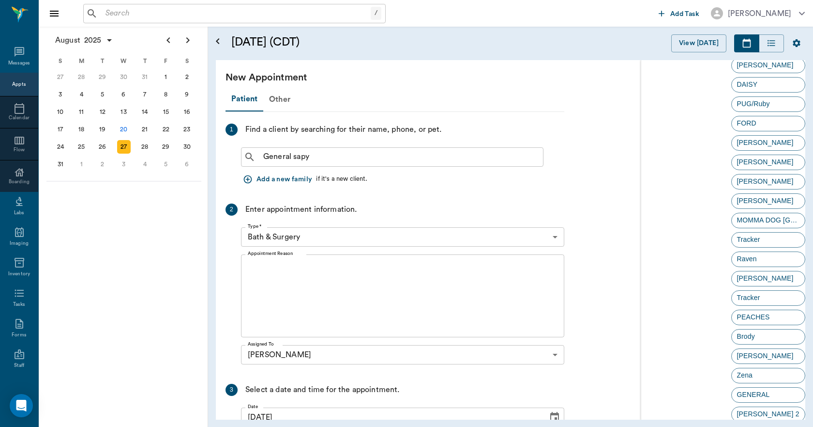
scroll to position [1549, 0]
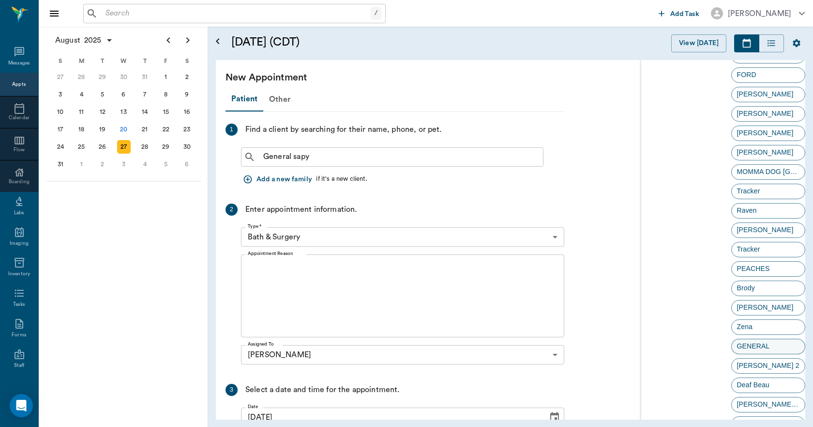
drag, startPoint x: 758, startPoint y: 346, endPoint x: 762, endPoint y: 342, distance: 5.1
click at [759, 345] on span "GENERAL" at bounding box center [754, 346] width 44 height 10
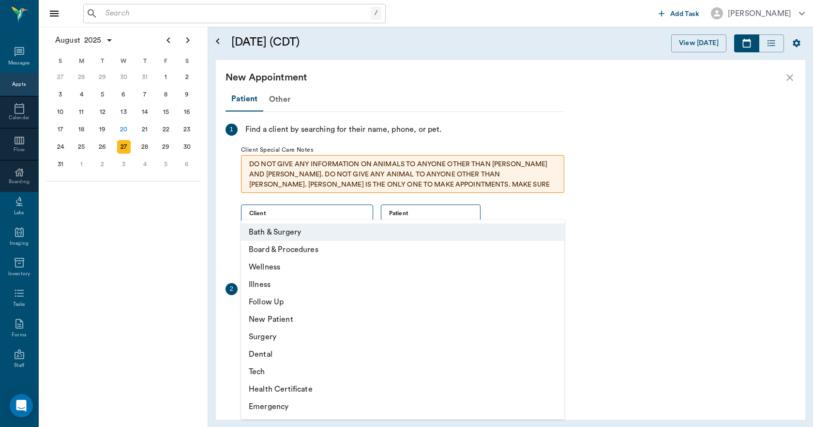
click at [270, 309] on body "/ ​ Add Task [PERSON_NAME] Nectar Messages Appts Calendar Flow Boarding Labs Im…" at bounding box center [406, 213] width 813 height 427
click at [270, 335] on li "Surgery" at bounding box center [402, 336] width 323 height 17
type input "65d2be4f46e3a538d89b8c18"
type input "01:00 PM"
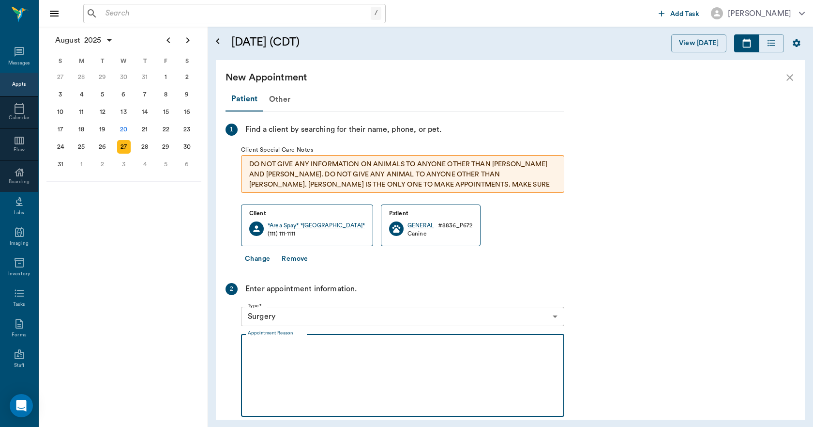
drag, startPoint x: 265, startPoint y: 342, endPoint x: 273, endPoint y: 344, distance: 8.0
click at [266, 342] on textarea "Appointment Reason" at bounding box center [403, 375] width 310 height 67
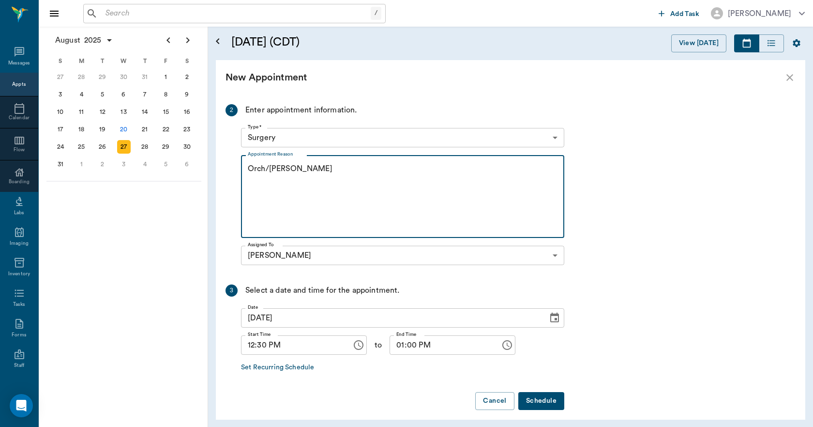
scroll to position [186, 0]
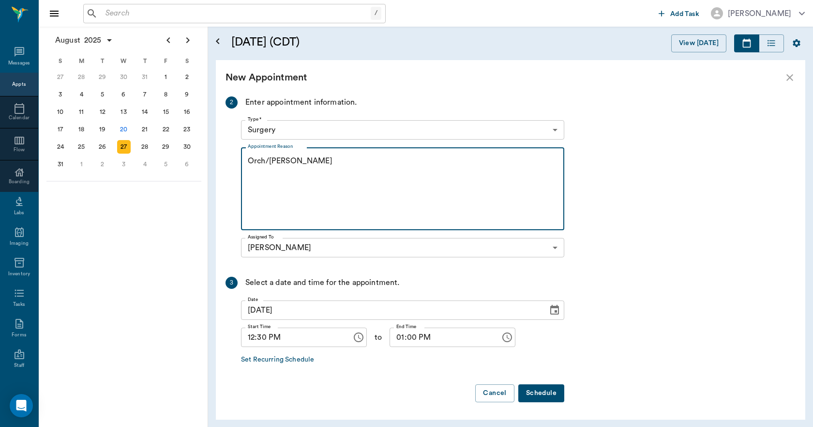
type textarea "Orch/[PERSON_NAME]"
click at [550, 391] on button "Schedule" at bounding box center [542, 393] width 46 height 18
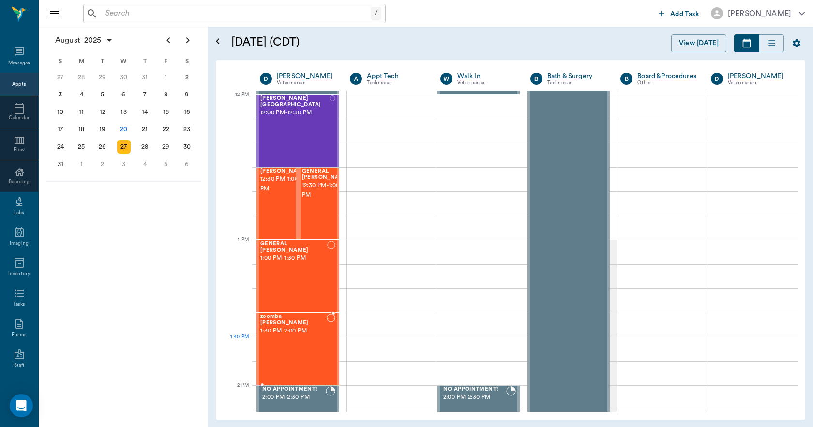
click at [292, 345] on div "zoomba [PERSON_NAME] 1:30 PM - 2:00 PM" at bounding box center [293, 348] width 66 height 71
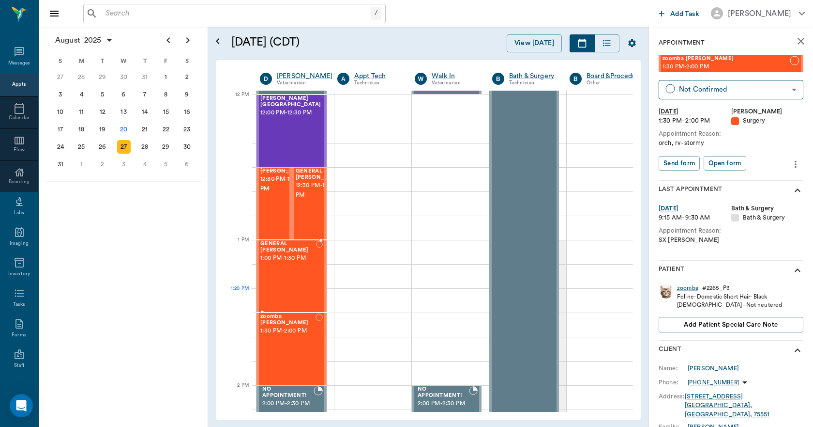
click at [282, 290] on div "GENERAL Spay 1:00 PM - 1:30 PM" at bounding box center [288, 276] width 56 height 71
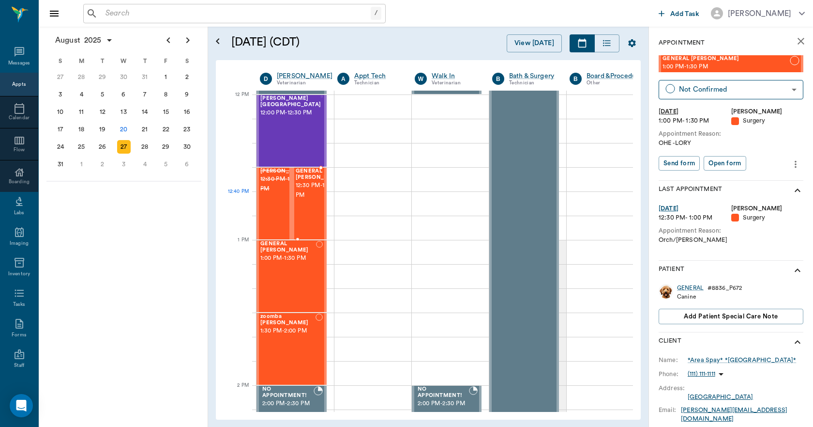
click at [309, 212] on div "GENERAL Spay 12:30 PM - 1:00 PM" at bounding box center [320, 203] width 48 height 71
click at [791, 162] on icon "more" at bounding box center [796, 164] width 11 height 12
click at [759, 181] on span "Edit appointment" at bounding box center [747, 181] width 81 height 10
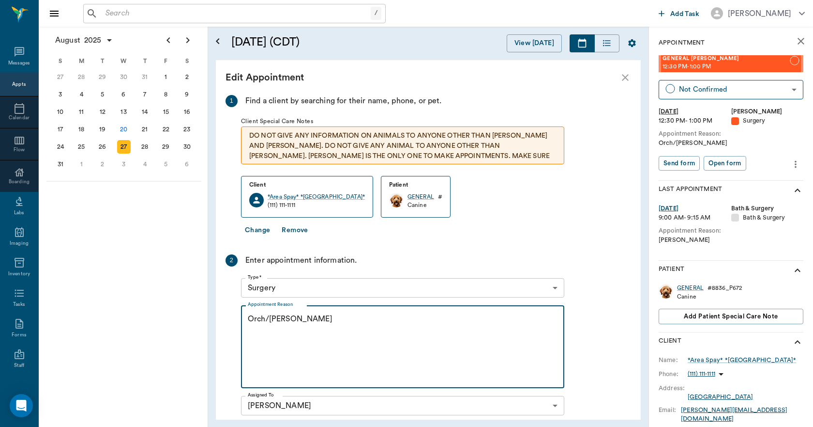
drag, startPoint x: 264, startPoint y: 318, endPoint x: 249, endPoint y: 321, distance: 15.7
click at [249, 320] on textarea "Orch/[PERSON_NAME]" at bounding box center [403, 346] width 310 height 67
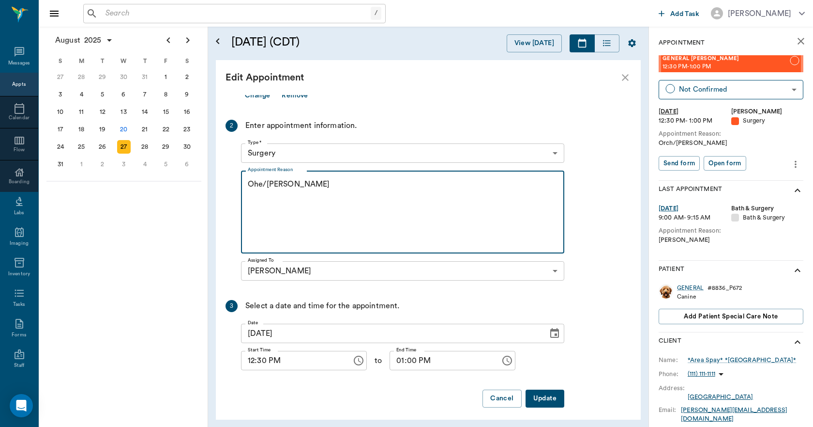
scroll to position [140, 0]
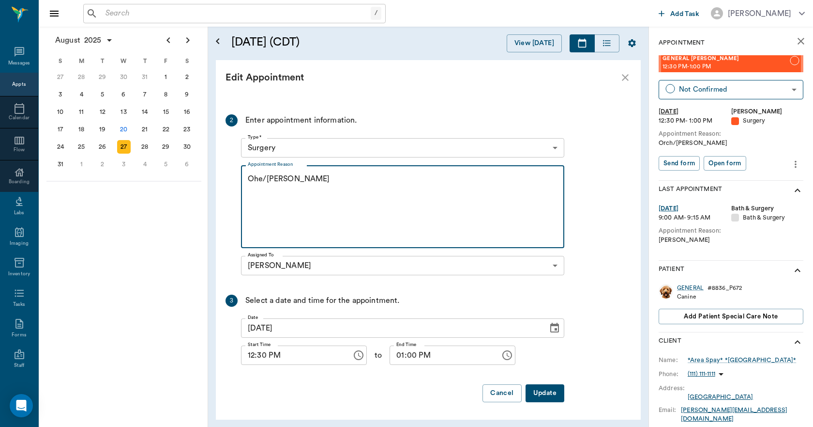
type textarea "Ohe/[PERSON_NAME]"
click at [550, 391] on button "Update" at bounding box center [545, 393] width 39 height 18
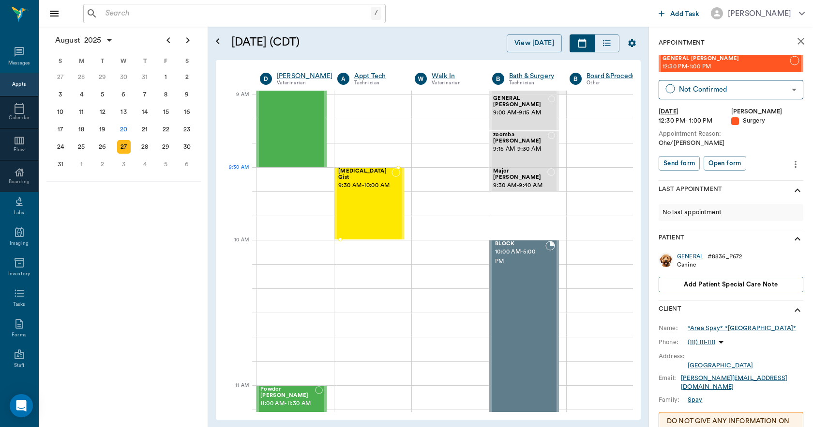
scroll to position [0, 0]
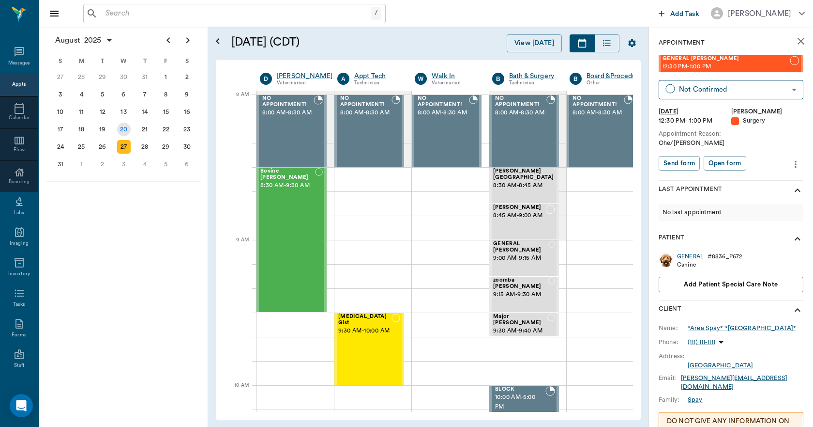
click at [128, 128] on div "20" at bounding box center [124, 129] width 14 height 14
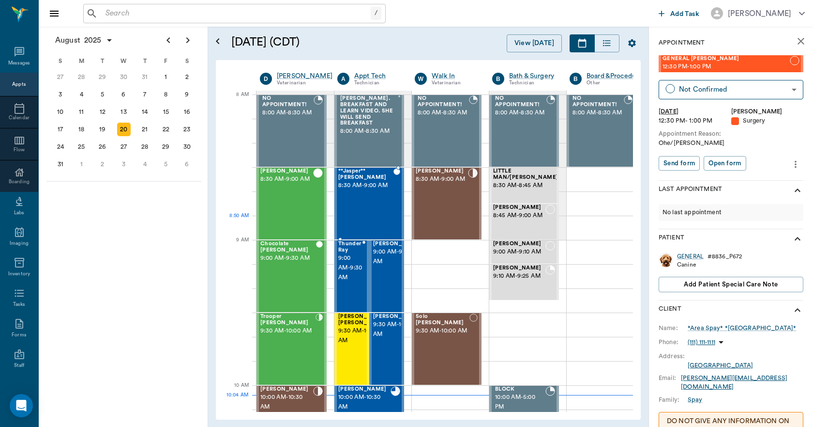
scroll to position [0, 0]
click at [386, 214] on div "**Jasper** [PERSON_NAME] 8:30 AM - 9:00 AM" at bounding box center [365, 203] width 55 height 71
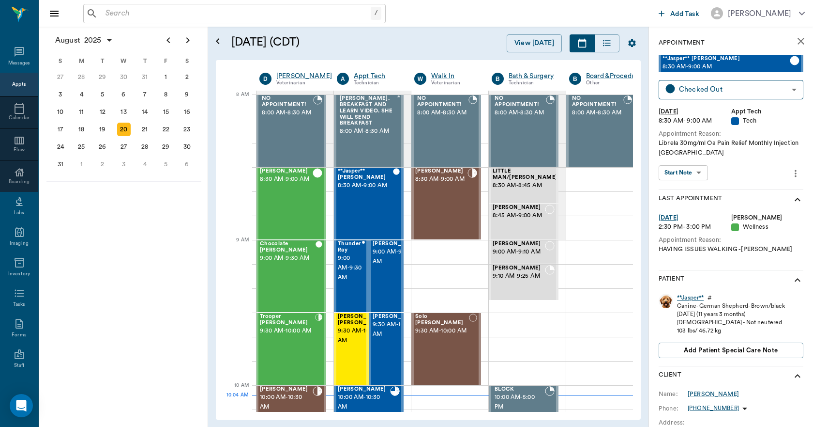
click at [686, 297] on div "**Jasper**" at bounding box center [690, 297] width 27 height 8
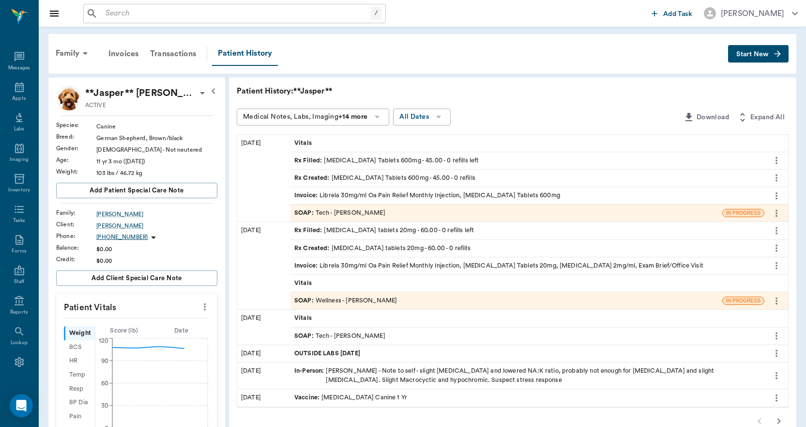
click at [178, 54] on div "Transactions" at bounding box center [173, 53] width 58 height 23
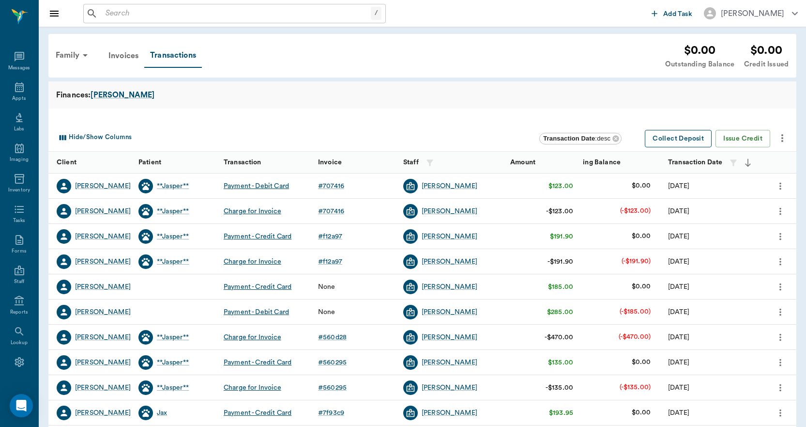
click at [693, 141] on button "Collect Deposit" at bounding box center [678, 139] width 67 height 18
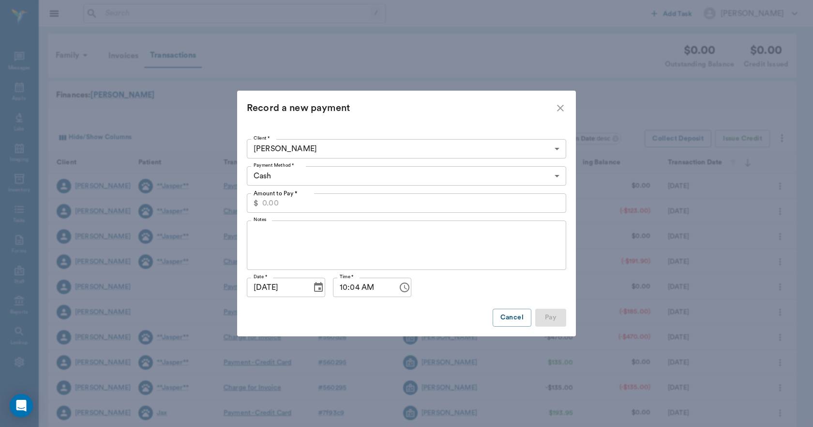
click at [515, 320] on button "Cancel" at bounding box center [512, 317] width 39 height 18
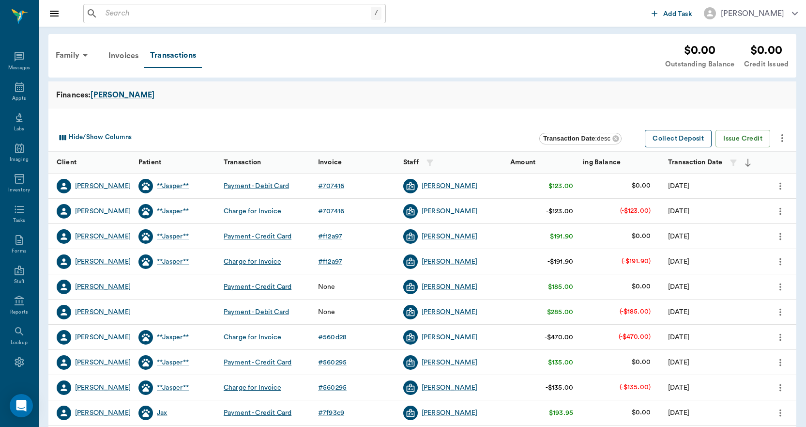
click at [660, 140] on button "Collect Deposit" at bounding box center [678, 139] width 67 height 18
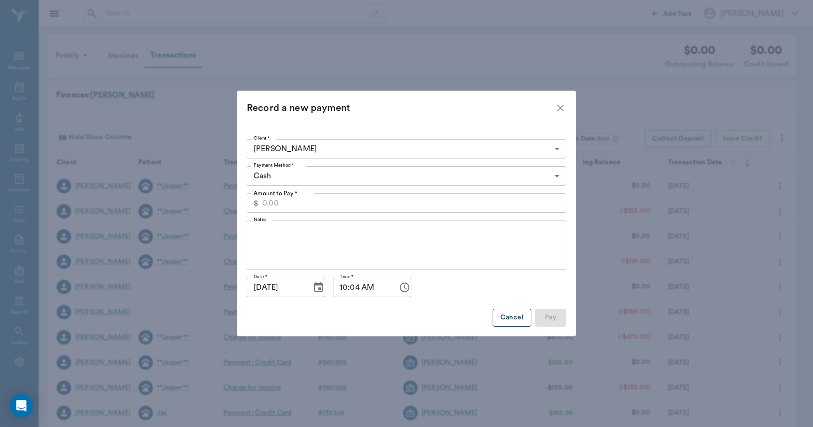
click at [514, 314] on button "Cancel" at bounding box center [512, 317] width 39 height 18
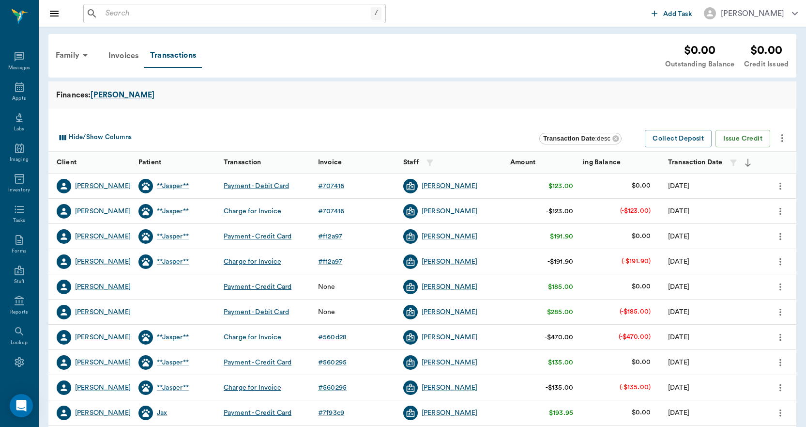
click at [780, 183] on icon "more" at bounding box center [780, 186] width 11 height 12
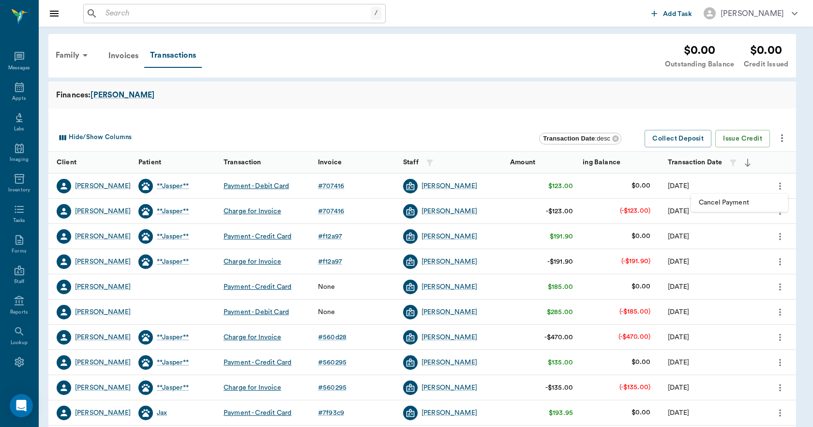
click at [486, 112] on div at bounding box center [406, 213] width 813 height 427
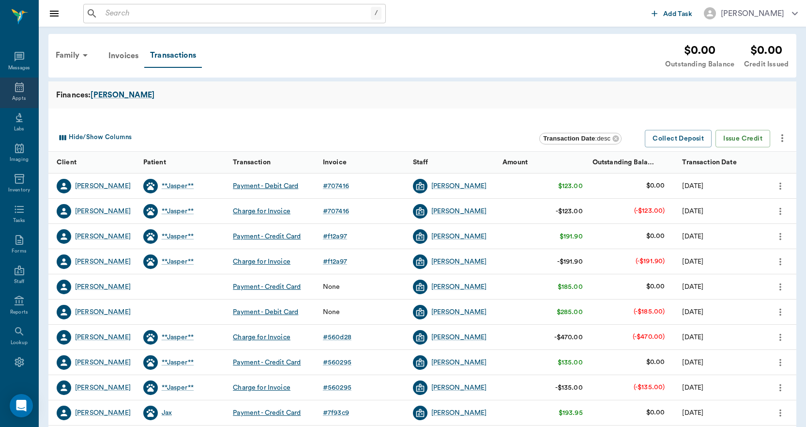
click at [18, 91] on icon at bounding box center [19, 87] width 9 height 10
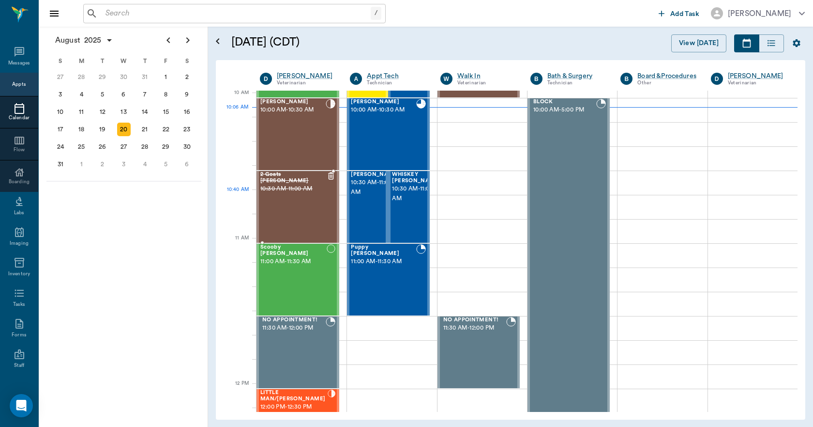
scroll to position [293, 0]
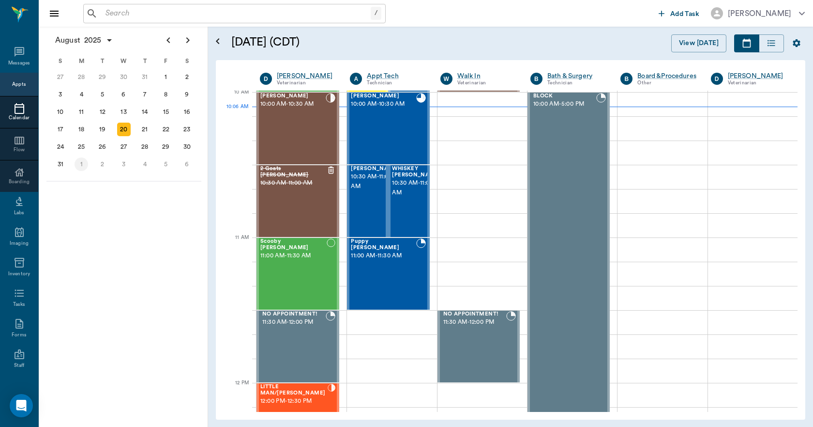
click at [79, 165] on div "1" at bounding box center [82, 164] width 14 height 14
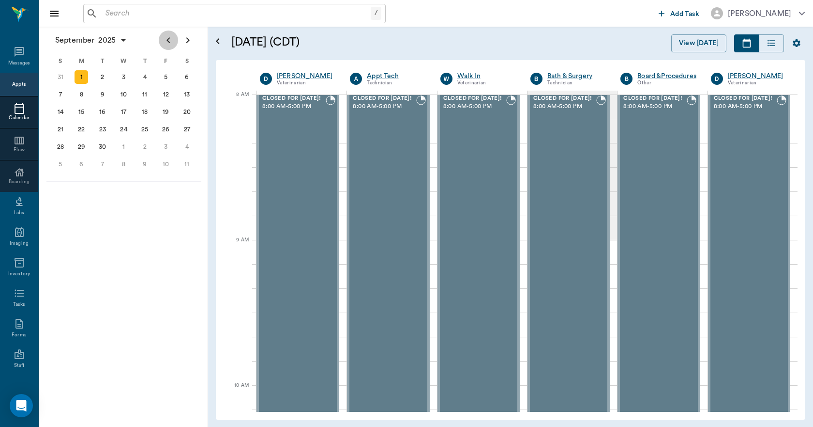
click at [170, 44] on icon "Previous page" at bounding box center [169, 40] width 12 height 12
click at [147, 166] on div "4" at bounding box center [145, 164] width 14 height 14
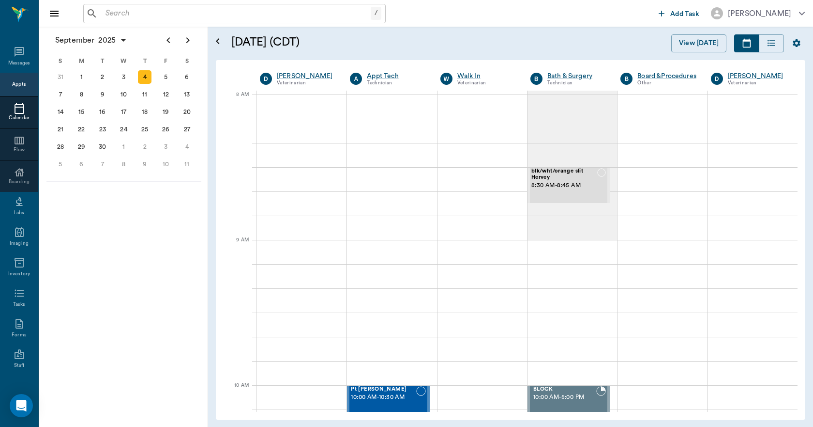
click at [112, 12] on input "text" at bounding box center [236, 14] width 269 height 14
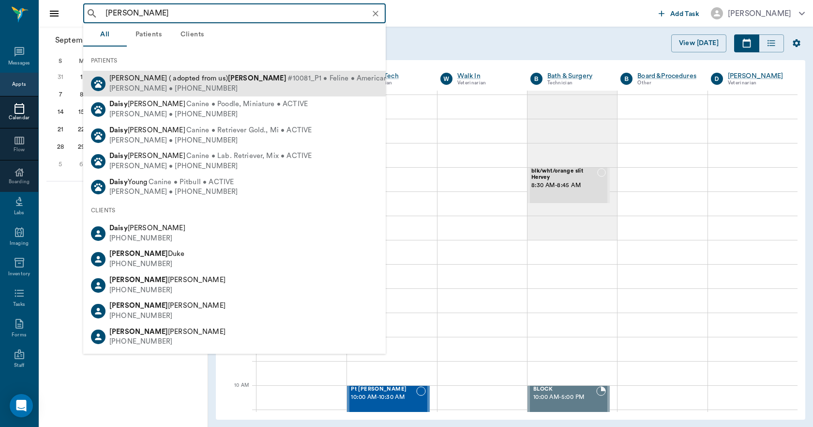
click at [165, 83] on div "[PERSON_NAME] ( adopted from us) [PERSON_NAME] #10081_P1 • Feline • American Sh…" at bounding box center [280, 79] width 343 height 10
type input "[PERSON_NAME]"
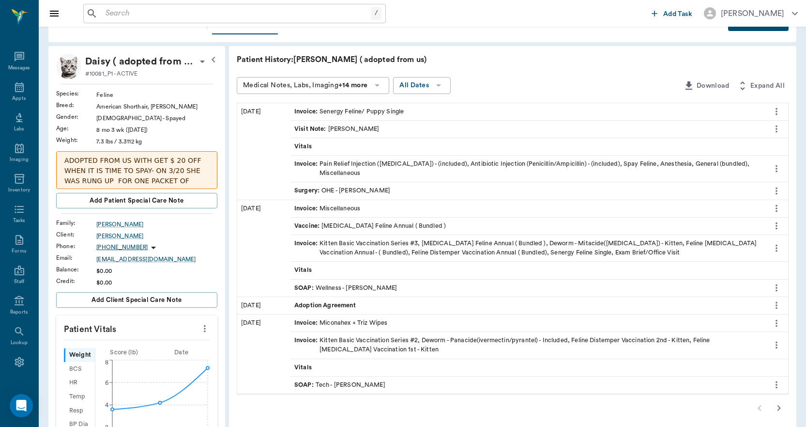
scroll to position [48, 0]
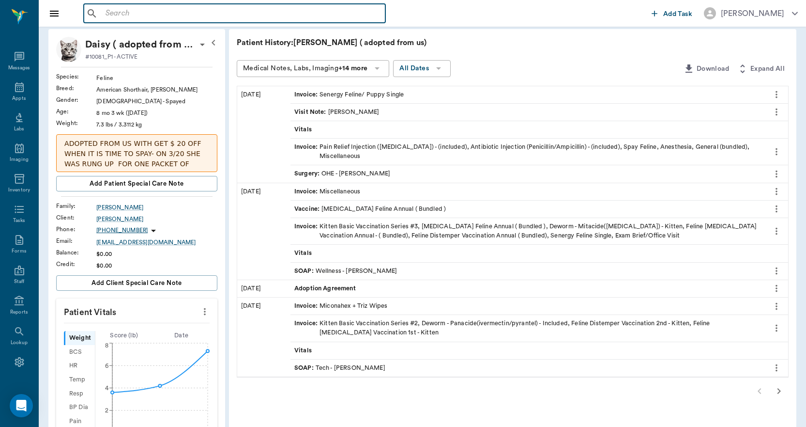
click at [180, 9] on input "text" at bounding box center [242, 14] width 280 height 14
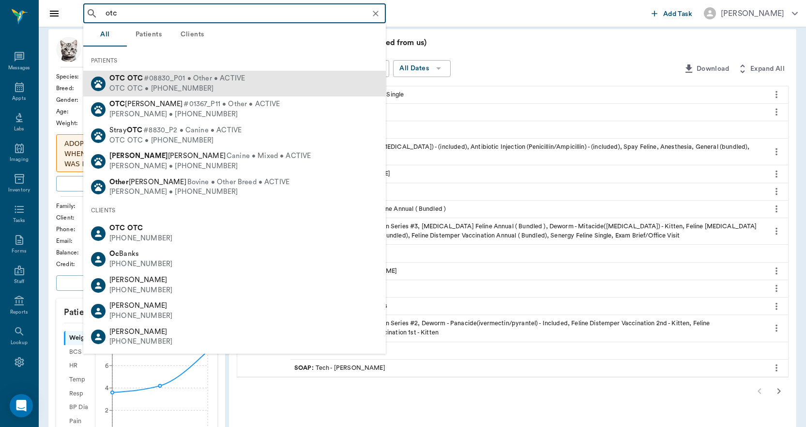
click at [164, 80] on span "#08830_P01 • Other • ACTIVE" at bounding box center [194, 79] width 101 height 10
type input "otc"
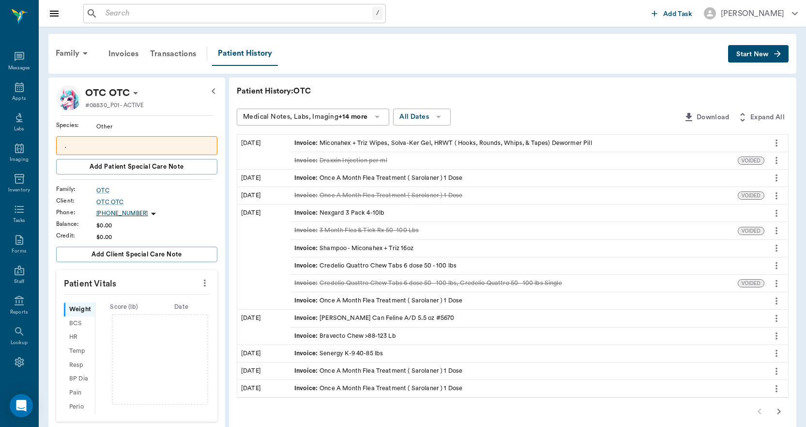
click at [752, 54] on span "Start New" at bounding box center [752, 54] width 32 height 0
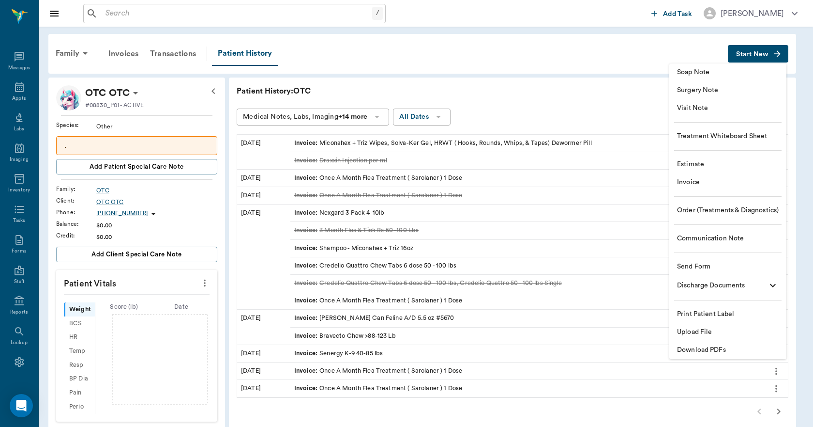
click at [712, 181] on span "Invoice" at bounding box center [728, 182] width 102 height 10
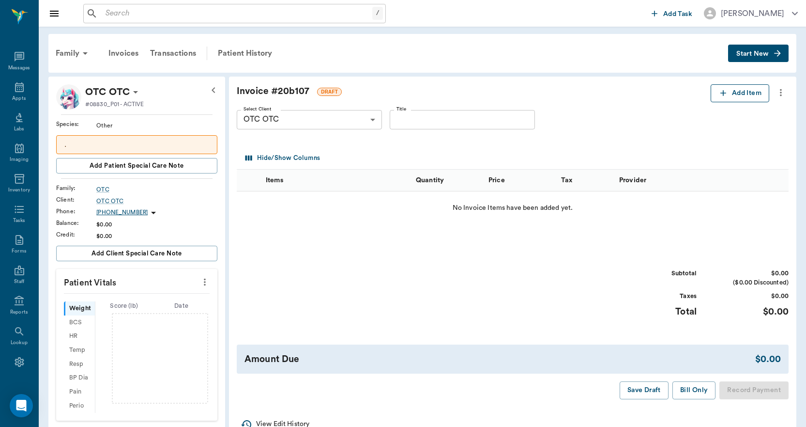
click at [721, 94] on icon "button" at bounding box center [724, 93] width 10 height 10
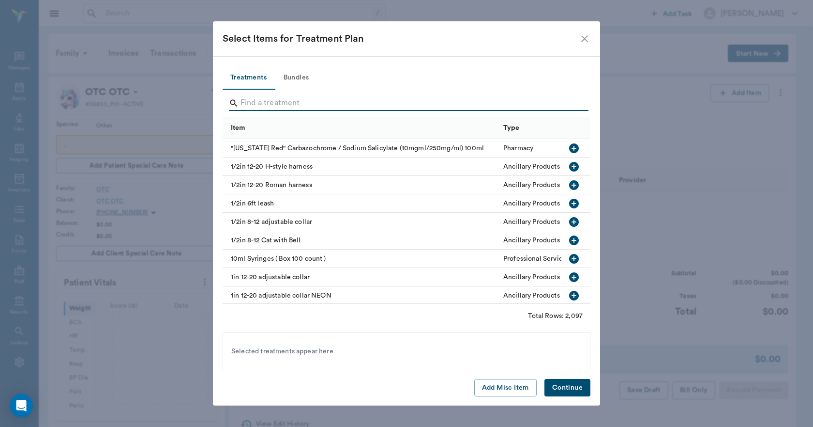
click at [247, 103] on input "Search" at bounding box center [408, 102] width 334 height 15
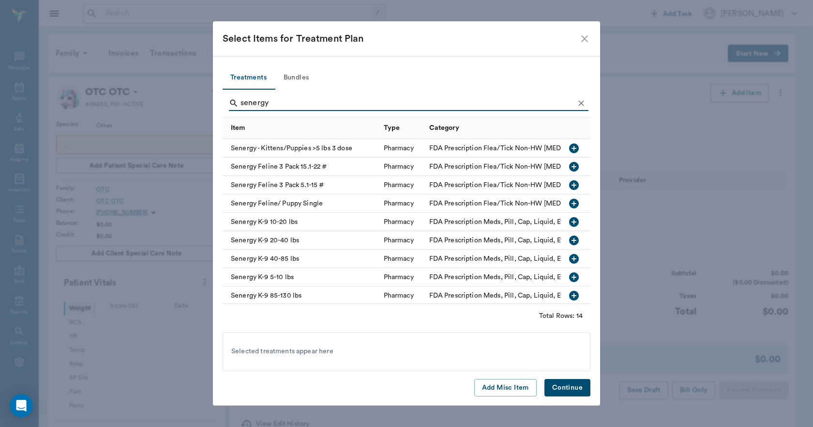
type input "senergy"
click at [568, 184] on icon "button" at bounding box center [574, 185] width 12 height 12
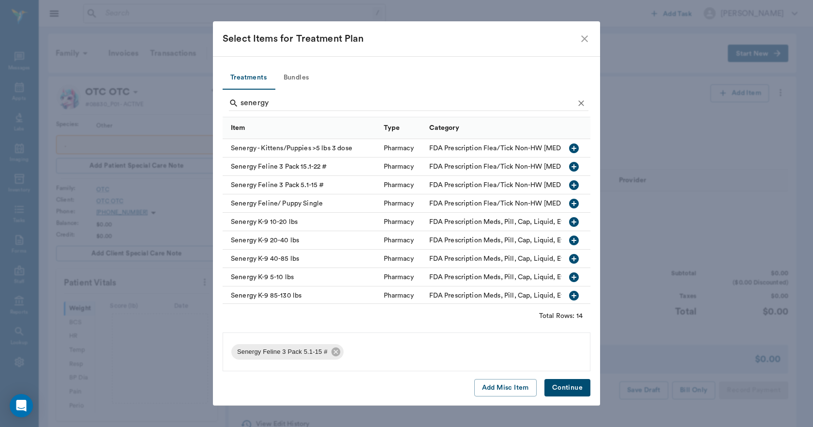
click at [560, 386] on button "Continue" at bounding box center [568, 388] width 46 height 18
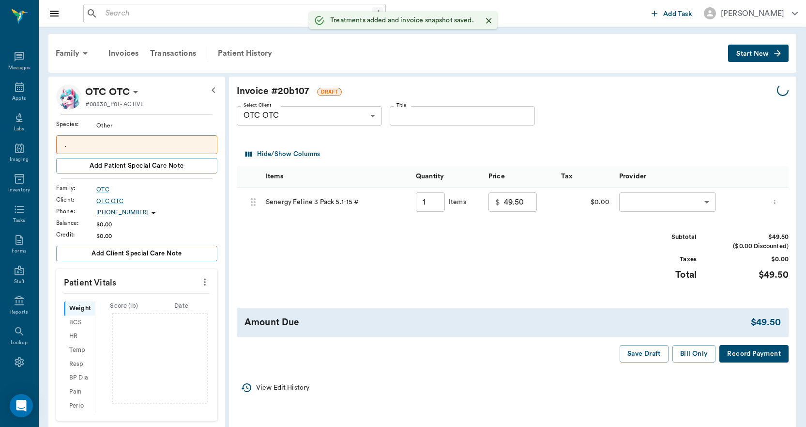
type input "1.00"
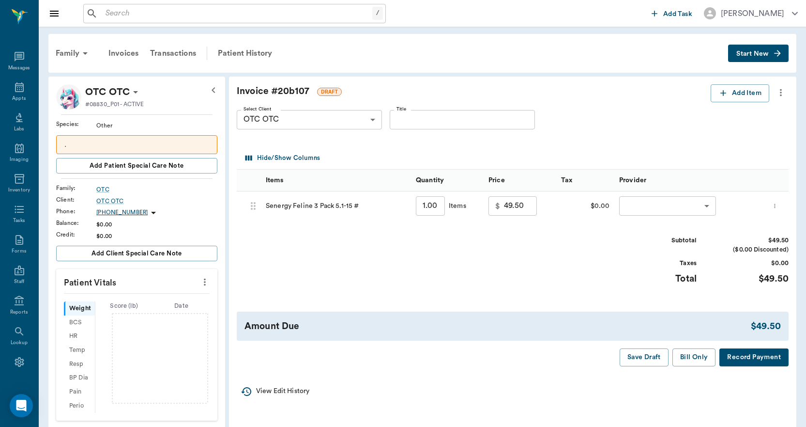
click at [781, 92] on icon "more" at bounding box center [781, 92] width 2 height 7
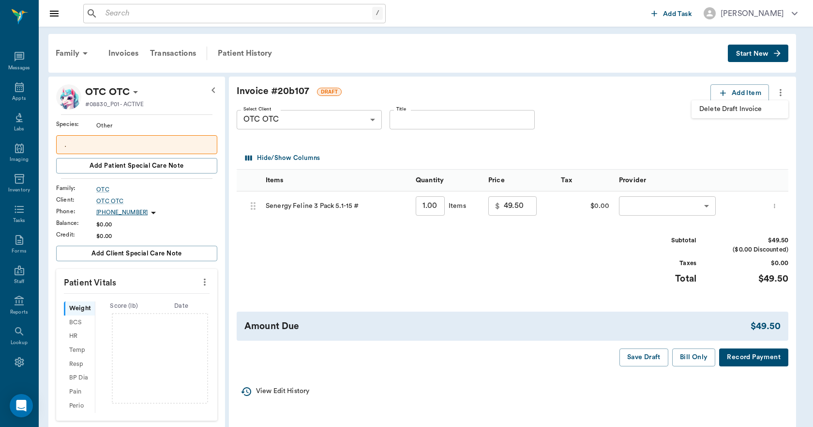
click at [755, 107] on span "Delete Draft Invoice" at bounding box center [740, 109] width 81 height 10
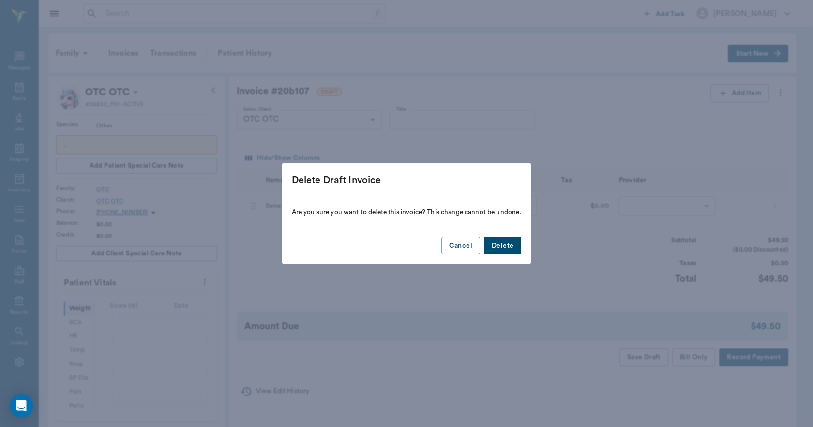
click at [501, 243] on button "Delete" at bounding box center [502, 246] width 37 height 18
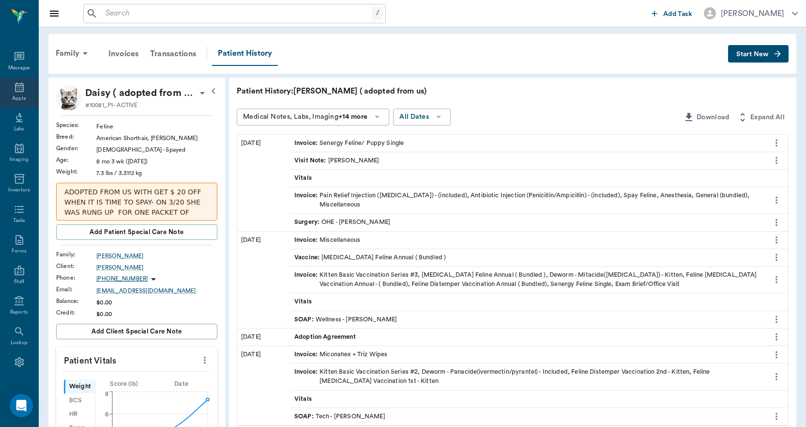
click at [15, 91] on icon at bounding box center [19, 87] width 9 height 10
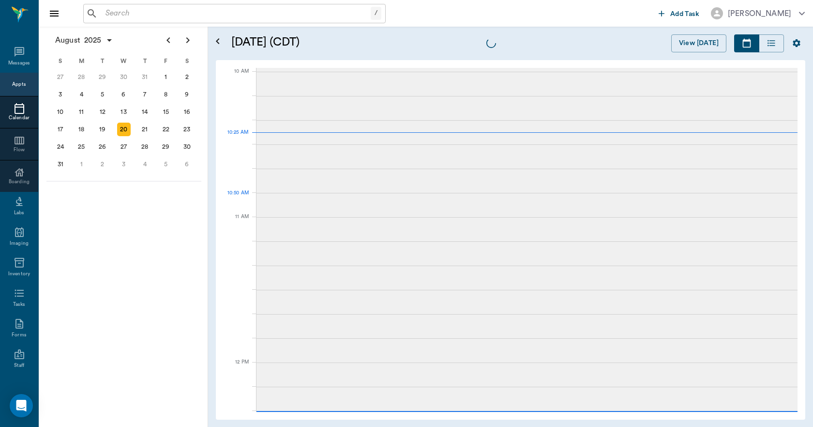
scroll to position [290, 0]
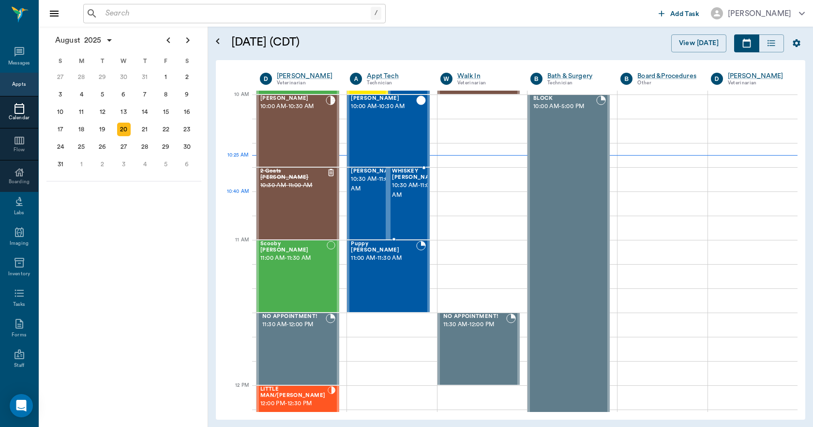
click at [409, 200] on span "10:30 AM - 11:00 AM" at bounding box center [416, 190] width 48 height 19
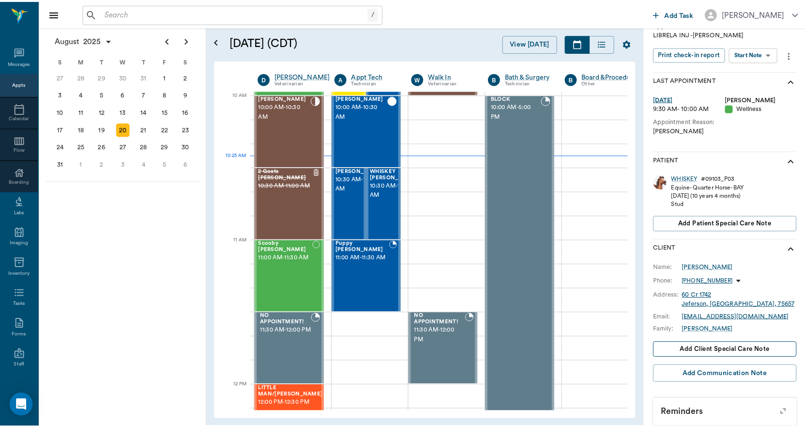
scroll to position [119, 0]
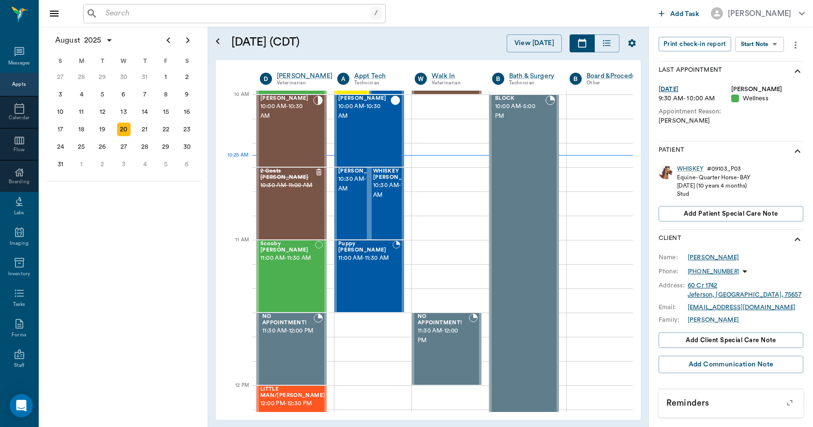
click at [712, 258] on div "[PERSON_NAME]" at bounding box center [713, 257] width 51 height 9
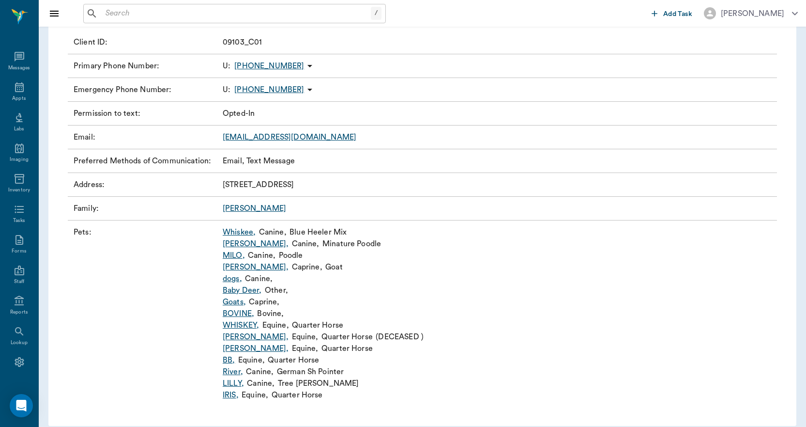
scroll to position [118, 0]
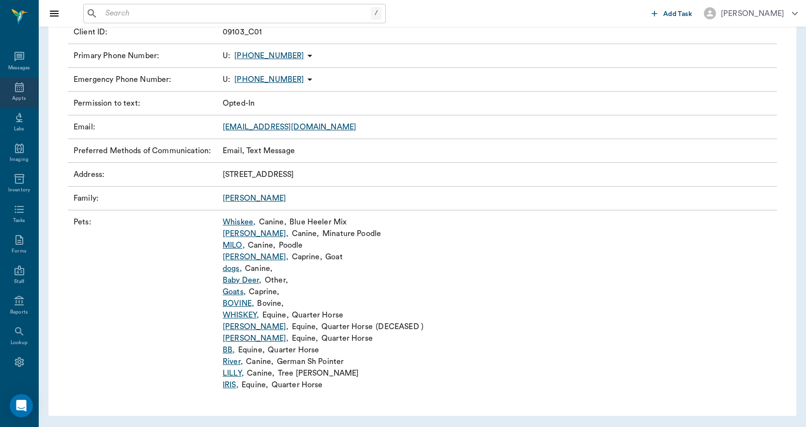
click at [12, 96] on div "Appts" at bounding box center [19, 98] width 14 height 7
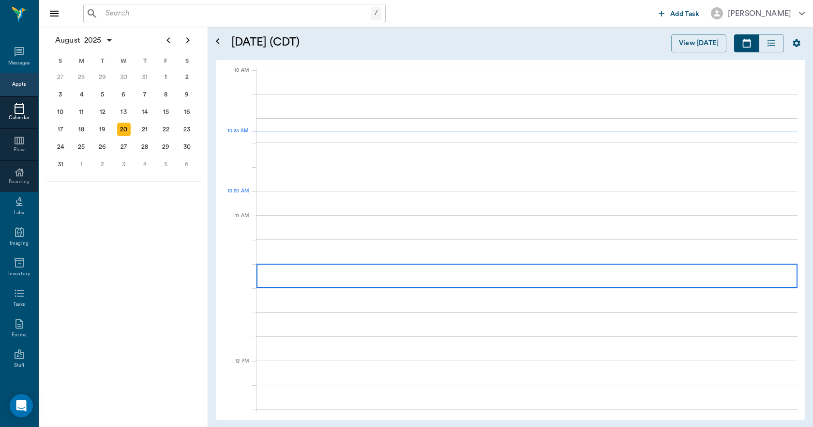
scroll to position [292, 0]
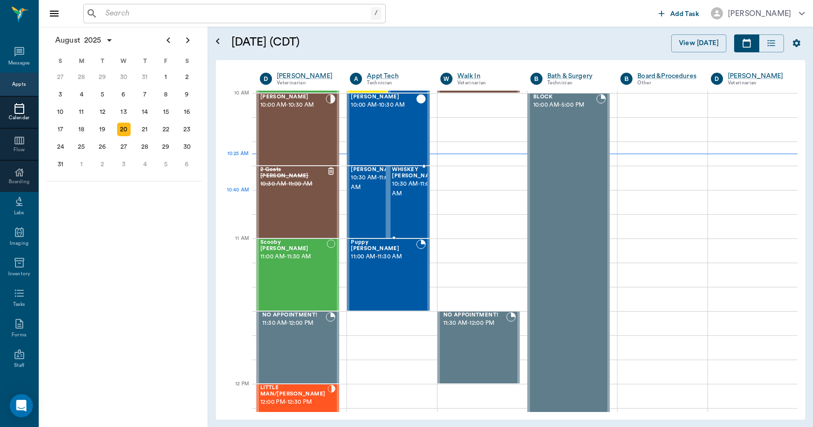
click at [406, 191] on span "10:30 AM - 11:00 AM" at bounding box center [416, 188] width 48 height 19
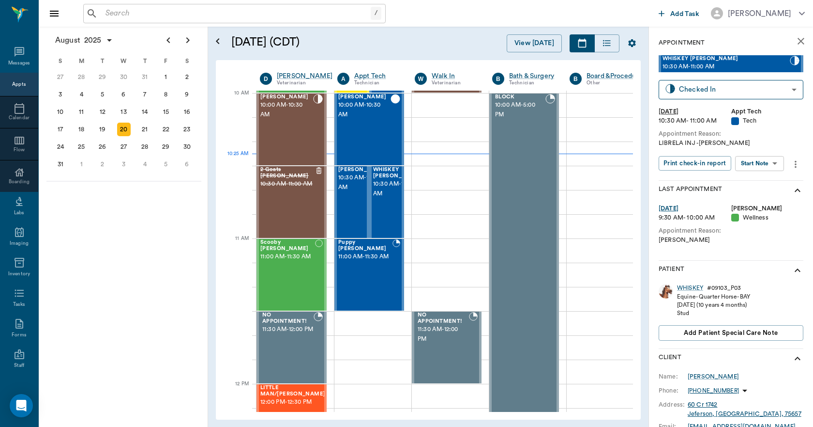
click at [793, 165] on icon "more" at bounding box center [796, 164] width 11 height 12
click at [763, 230] on span "Edit appointment" at bounding box center [752, 227] width 81 height 10
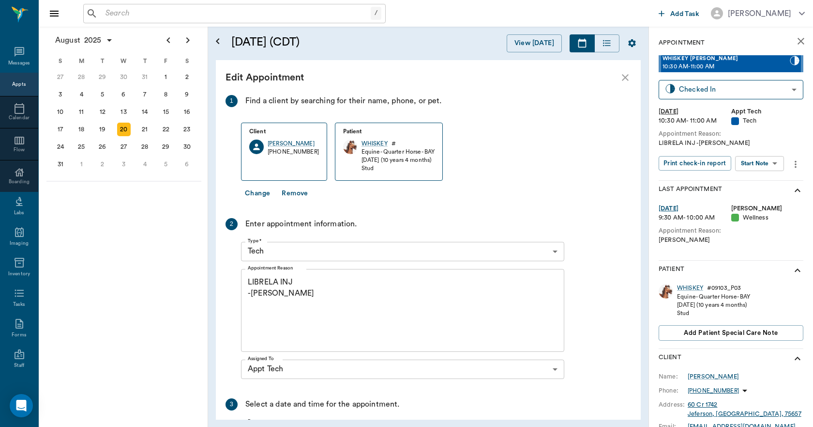
click at [256, 195] on button "Change" at bounding box center [257, 193] width 33 height 18
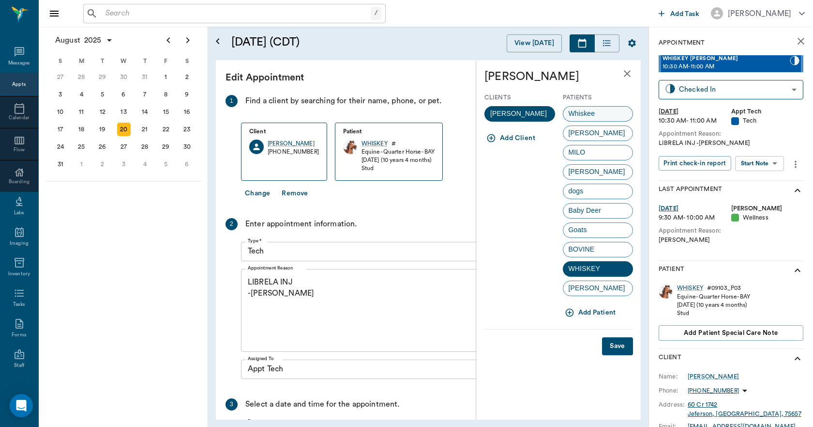
click at [595, 109] on span "Whiskee" at bounding box center [582, 113] width 37 height 10
click at [625, 349] on button "Save" at bounding box center [617, 346] width 31 height 18
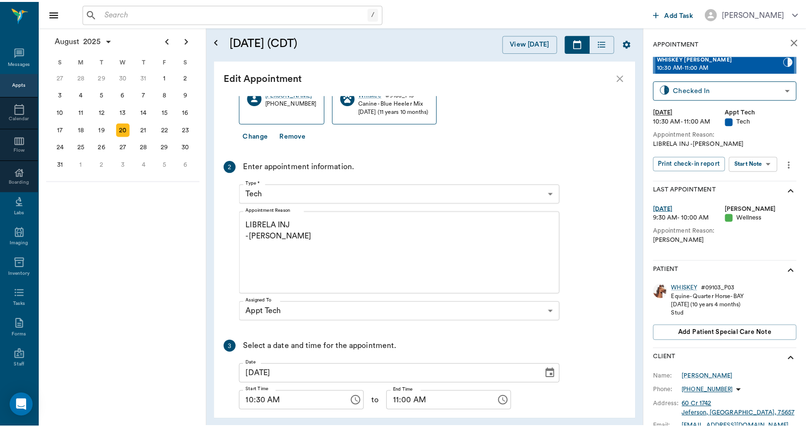
scroll to position [95, 0]
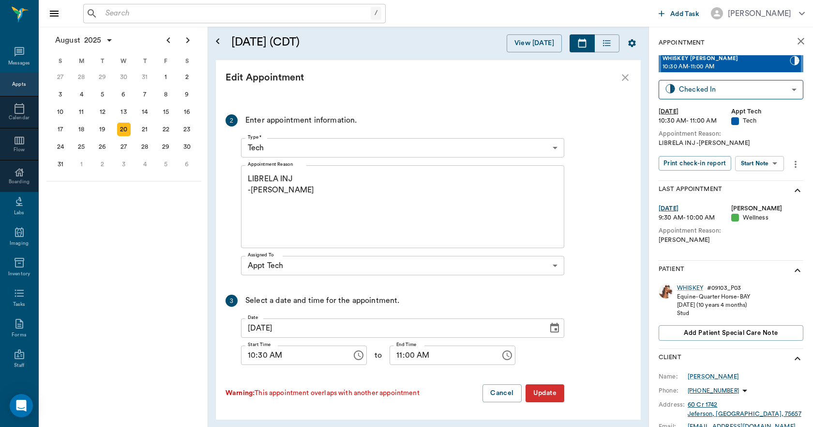
click at [554, 398] on button "Update" at bounding box center [545, 393] width 39 height 18
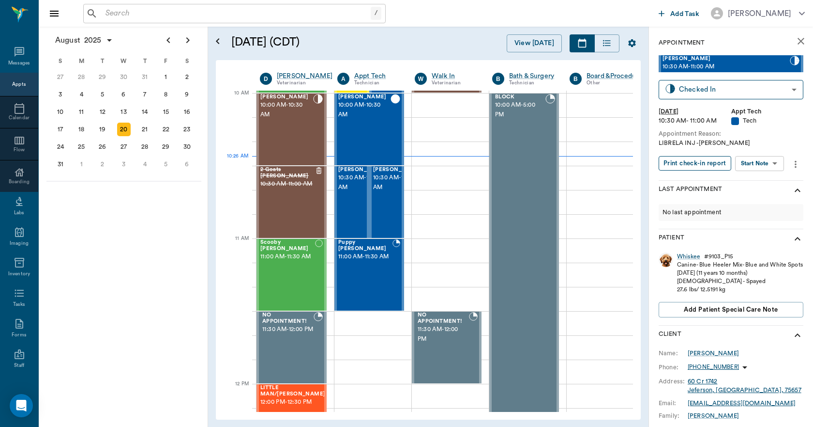
click at [704, 164] on button "Print check-in report" at bounding box center [695, 163] width 73 height 15
click at [705, 357] on div "[PERSON_NAME]" at bounding box center [713, 353] width 51 height 9
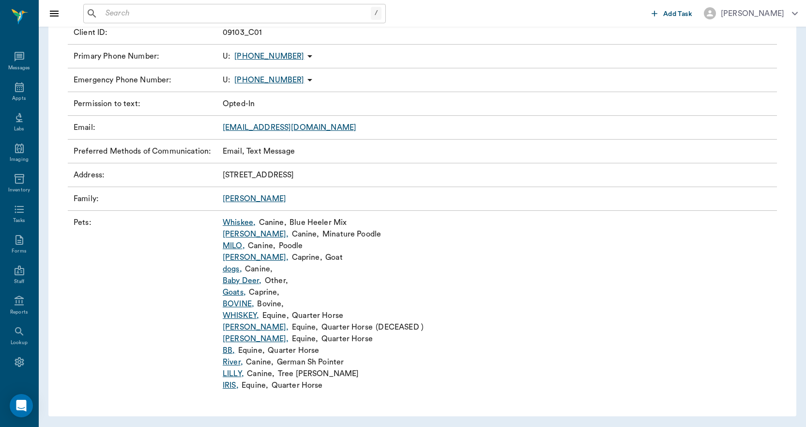
scroll to position [118, 0]
click at [247, 313] on link "WHISKEY ," at bounding box center [241, 315] width 36 height 12
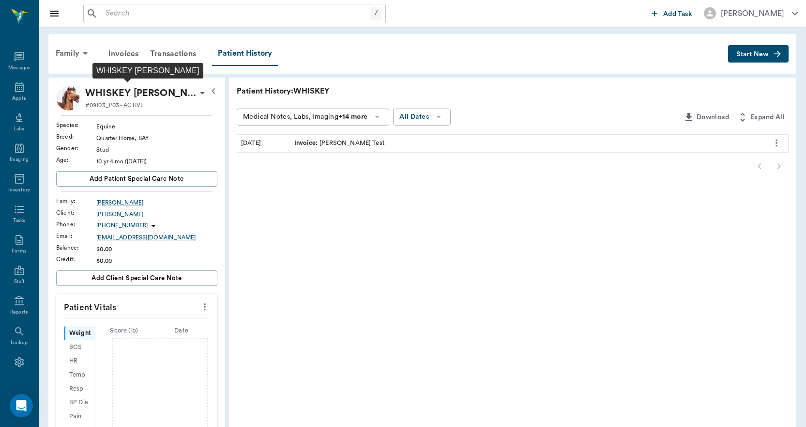
click at [154, 92] on p "WHISKEY [PERSON_NAME]" at bounding box center [140, 92] width 111 height 15
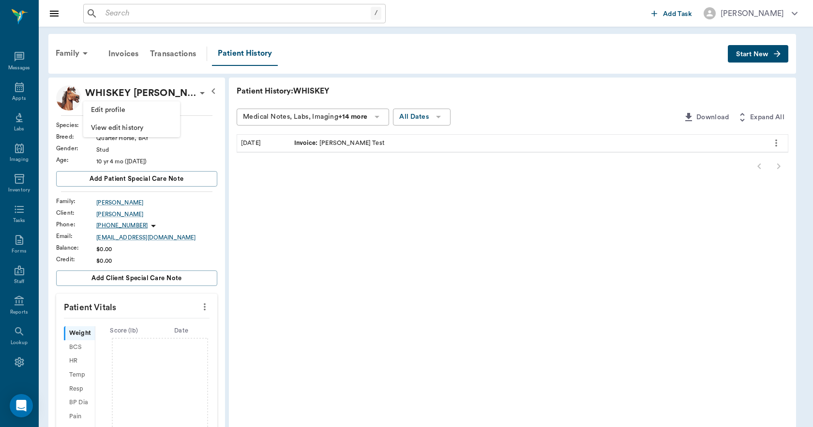
click at [124, 110] on span "Edit profile" at bounding box center [131, 110] width 81 height 10
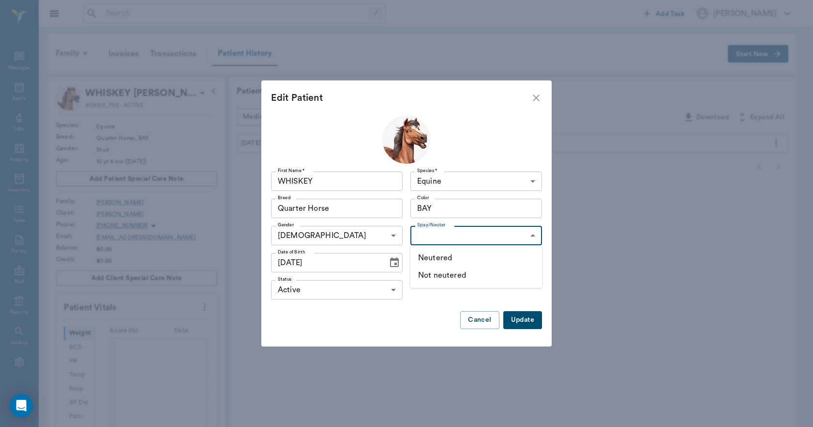
click at [438, 233] on body "/ ​ Add Task [PERSON_NAME] Nectar Messages Appts Labs Imaging Inventory Tasks F…" at bounding box center [406, 321] width 813 height 642
click at [437, 258] on li "Neutered" at bounding box center [477, 257] width 132 height 17
type input "true"
click at [529, 320] on button "Update" at bounding box center [523, 320] width 39 height 18
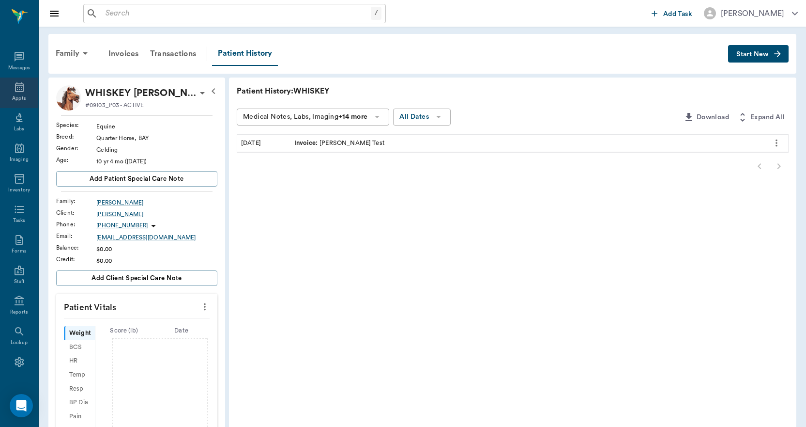
click at [9, 95] on div "Appts" at bounding box center [19, 92] width 38 height 31
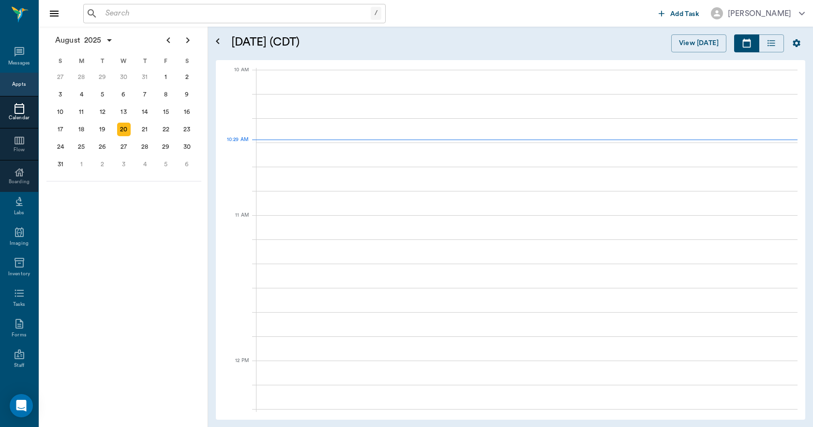
scroll to position [292, 0]
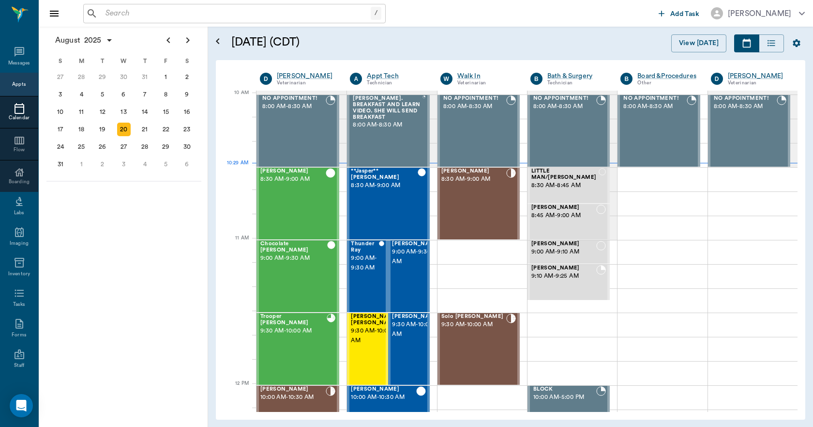
scroll to position [292, 0]
